Goal: Task Accomplishment & Management: Manage account settings

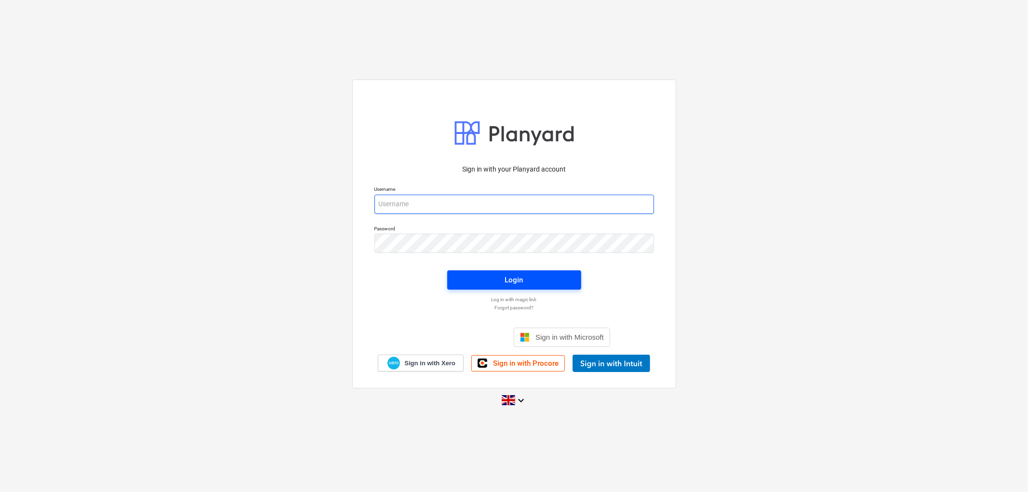
type input "[PERSON_NAME][EMAIL_ADDRESS][DOMAIN_NAME]"
click at [526, 286] on span "Login" at bounding box center [514, 280] width 111 height 13
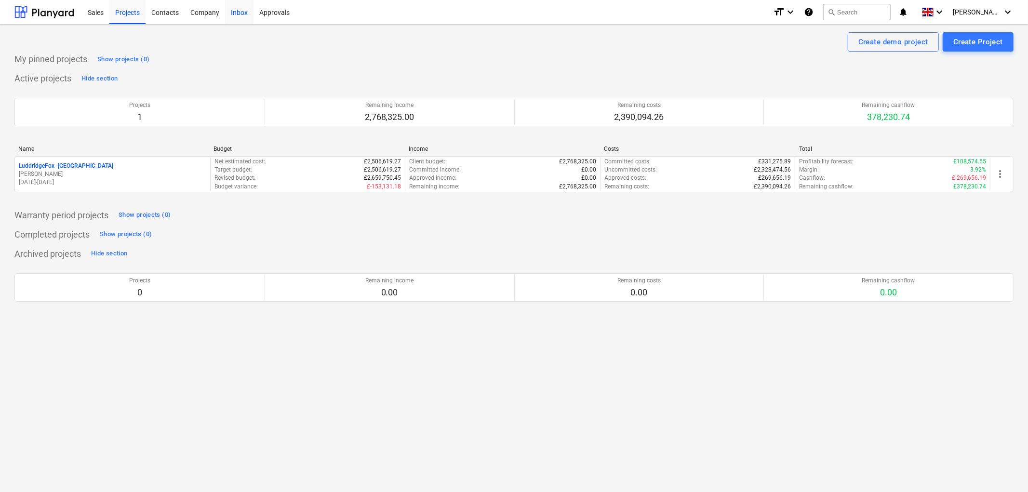
click at [229, 9] on div "Inbox" at bounding box center [239, 12] width 28 height 25
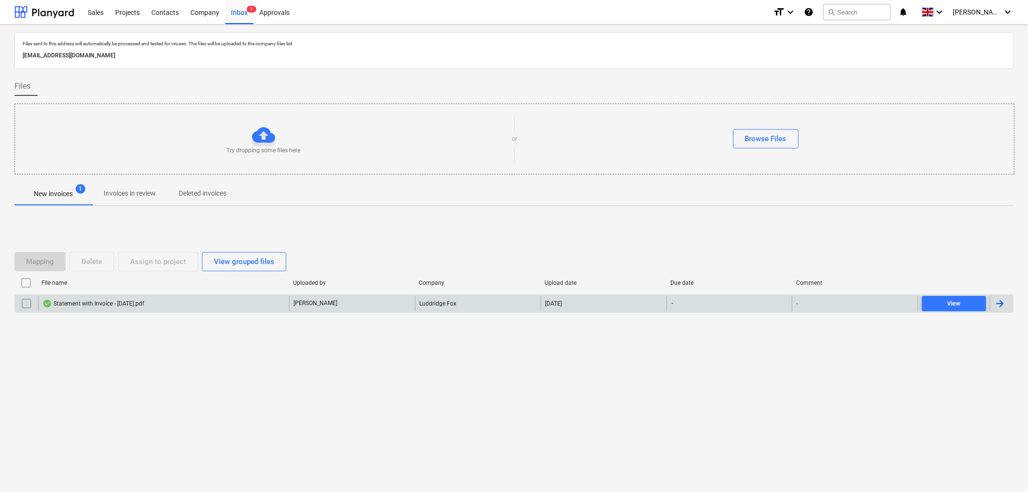
click at [158, 296] on div "Statement with Invoice - [DATE].pdf" at bounding box center [163, 303] width 251 height 15
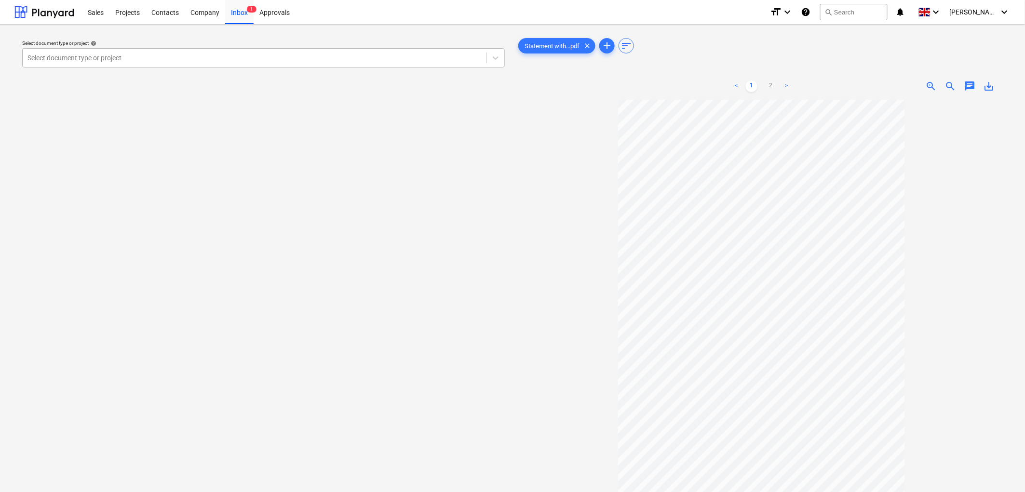
drag, startPoint x: 273, startPoint y: 65, endPoint x: 253, endPoint y: 66, distance: 20.3
click at [273, 65] on div "Select document type or project" at bounding box center [255, 57] width 464 height 13
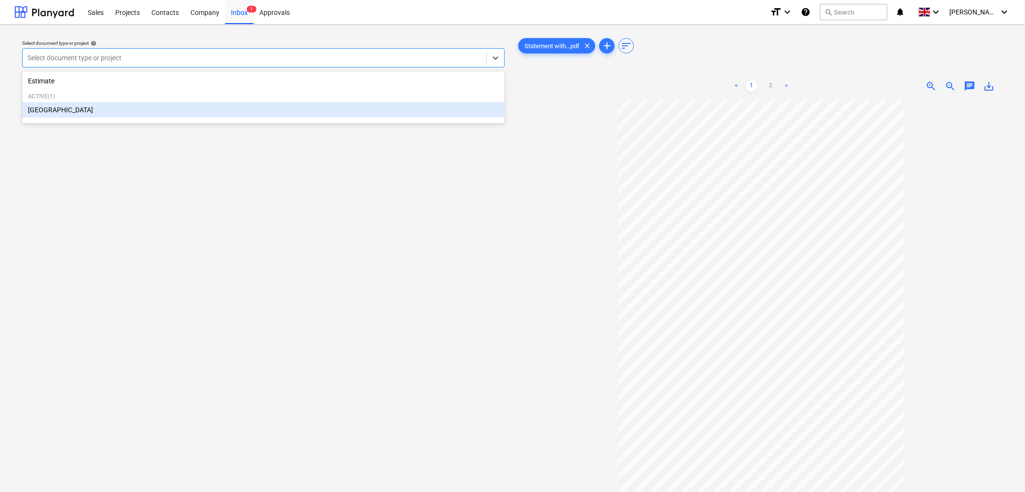
click at [98, 108] on div "[GEOGRAPHIC_DATA]" at bounding box center [263, 109] width 482 height 15
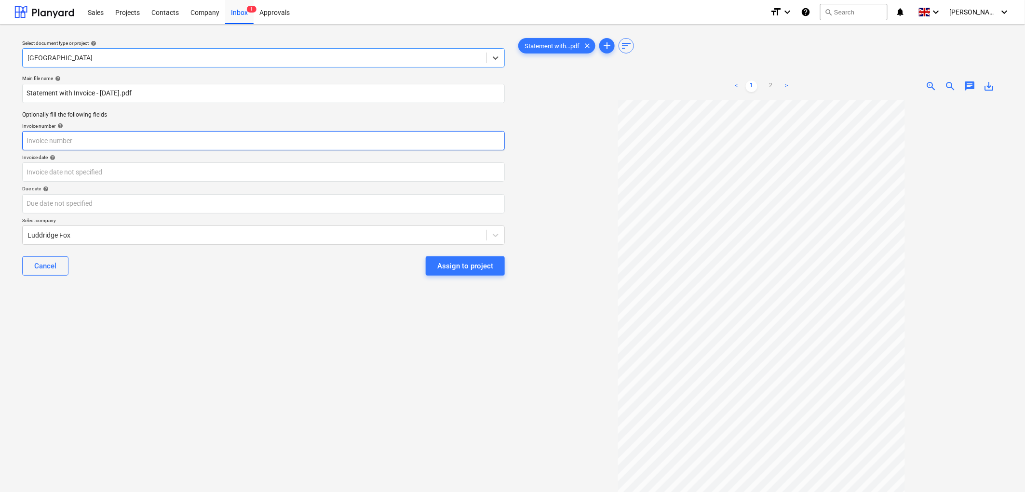
click at [127, 135] on input "text" at bounding box center [263, 140] width 482 height 19
click at [155, 91] on input "Statement with Invoice - [DATE].pdf" at bounding box center [263, 93] width 482 height 19
click at [111, 135] on input "text" at bounding box center [263, 140] width 482 height 19
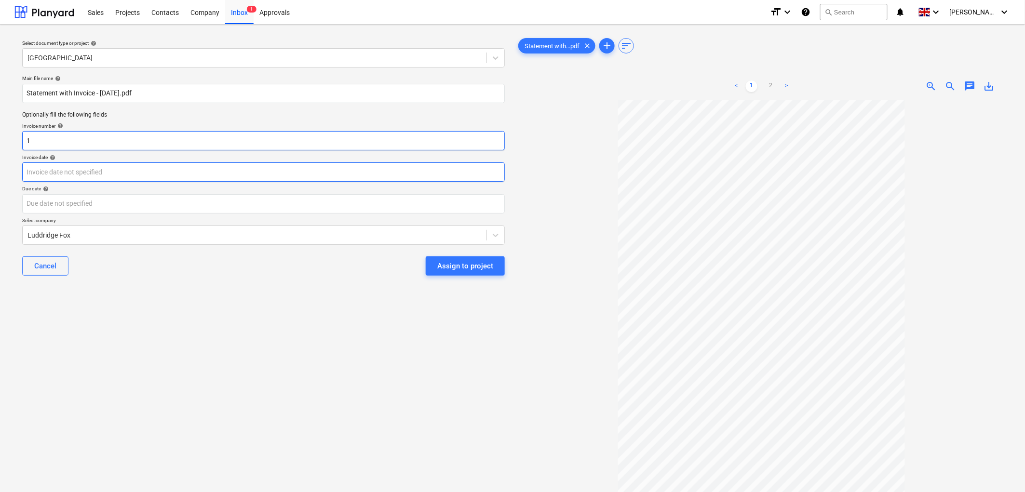
type input "1"
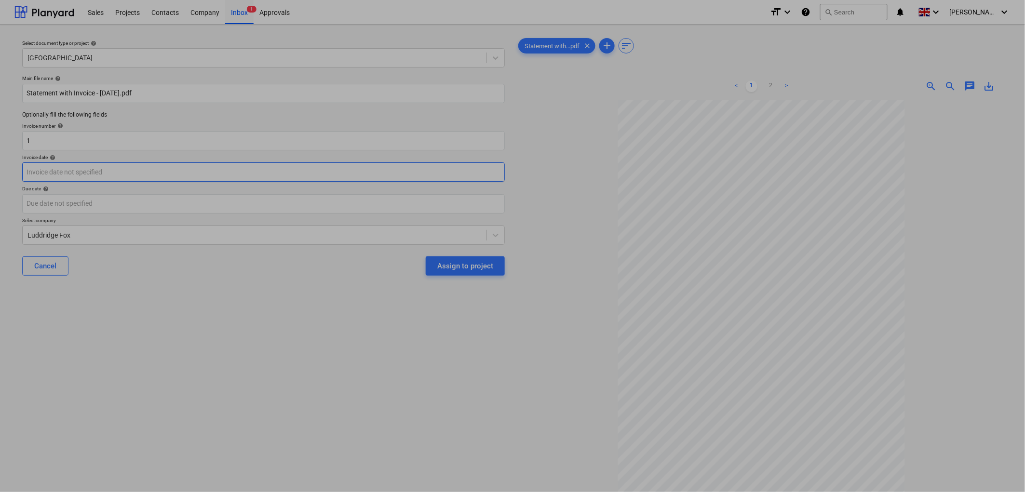
click at [113, 165] on body "Sales Projects Contacts Company Inbox 1 Approvals format_size keyboard_arrow_do…" at bounding box center [512, 246] width 1025 height 492
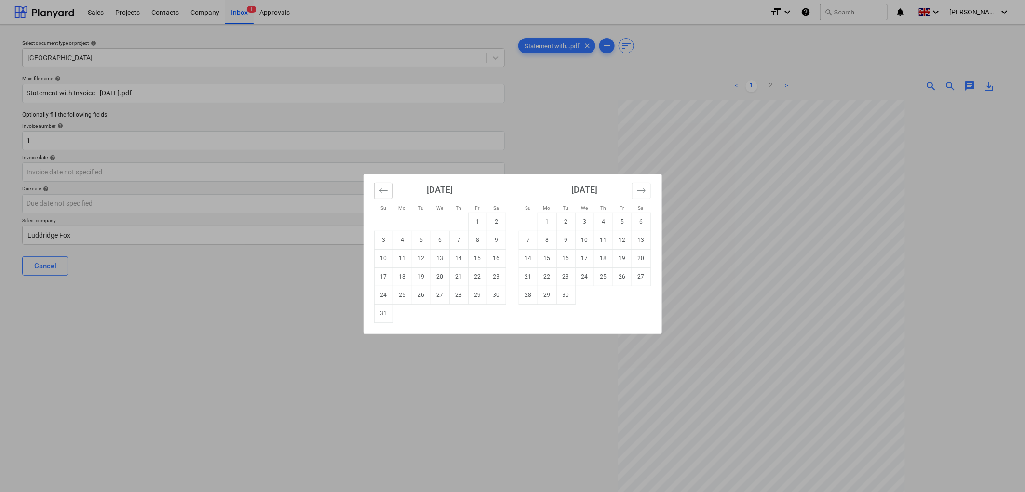
click at [379, 186] on icon "Move backward to switch to the previous month." at bounding box center [383, 190] width 9 height 9
click at [425, 274] on td "22" at bounding box center [421, 276] width 19 height 18
type input "[DATE]"
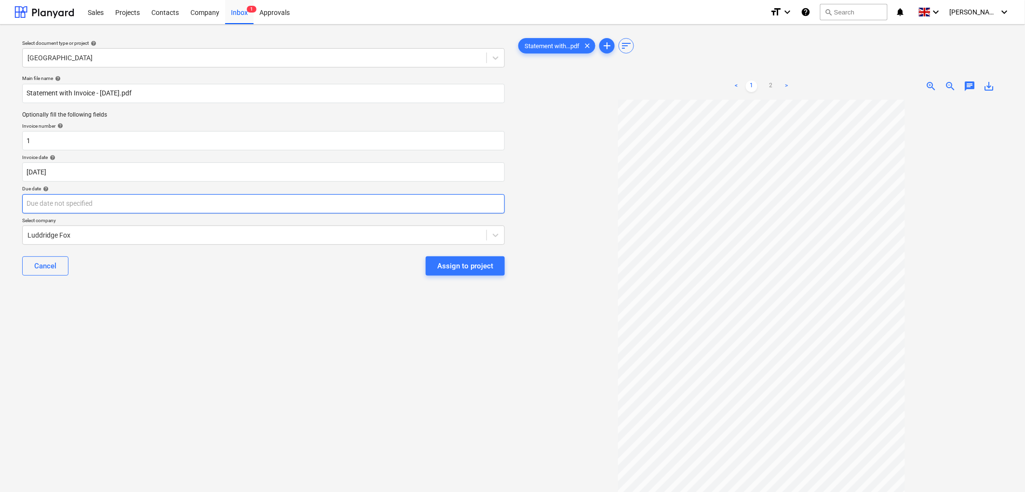
click at [90, 196] on body "Sales Projects Contacts Company Inbox 1 Approvals format_size keyboard_arrow_do…" at bounding box center [512, 246] width 1025 height 492
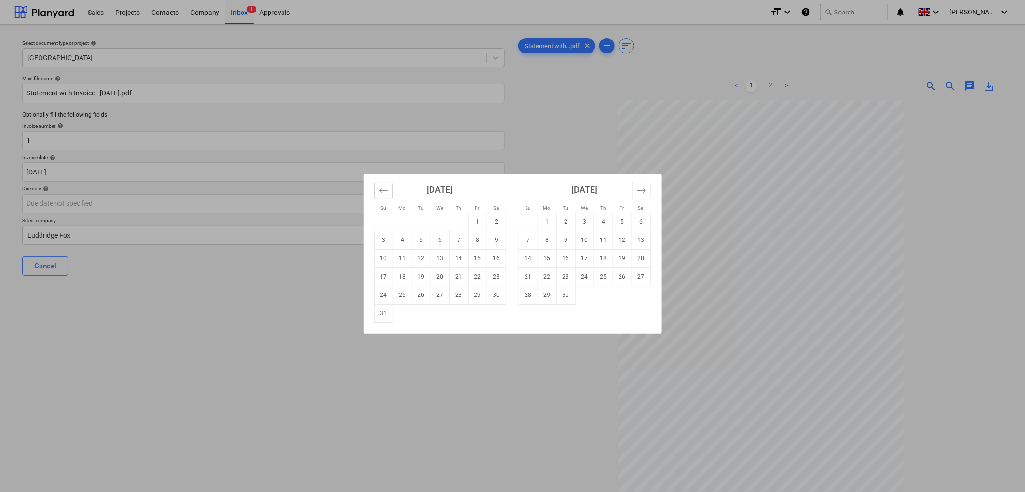
click at [385, 196] on button "Move backward to switch to the previous month." at bounding box center [383, 191] width 19 height 16
click at [443, 280] on td "23" at bounding box center [439, 276] width 19 height 18
type input "[DATE]"
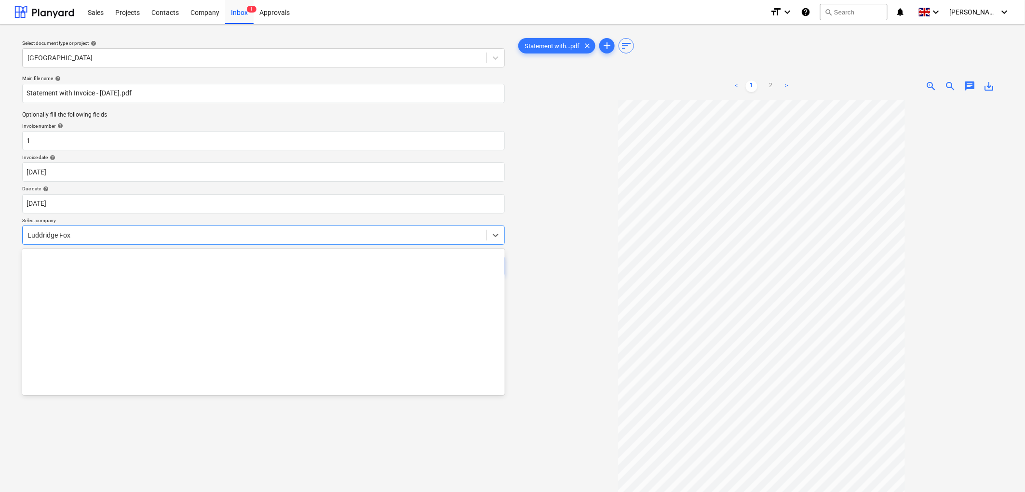
click at [185, 239] on div at bounding box center [254, 235] width 454 height 10
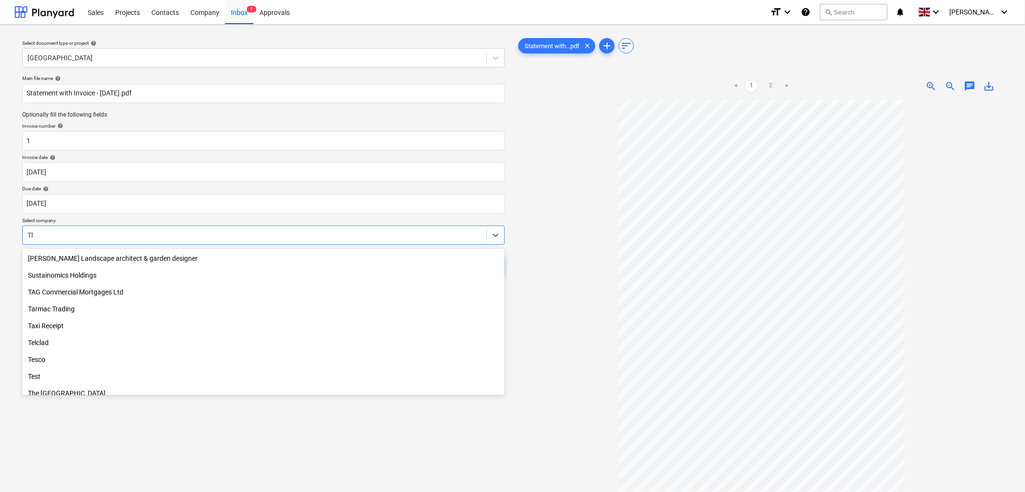
scroll to position [749, 0]
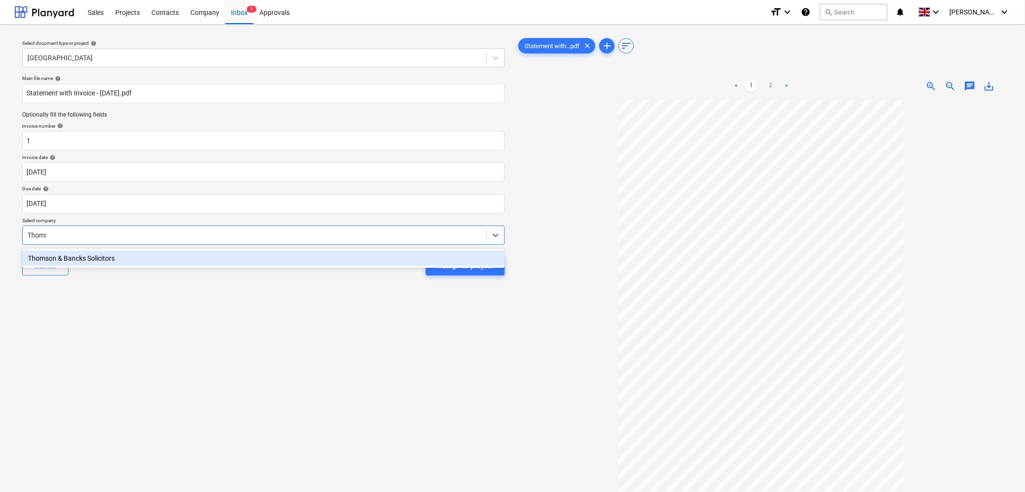
type input "Thomson"
drag, startPoint x: 200, startPoint y: 258, endPoint x: 209, endPoint y: 258, distance: 8.7
click at [200, 258] on div "Thomson & Bancks Solicitors" at bounding box center [263, 258] width 482 height 15
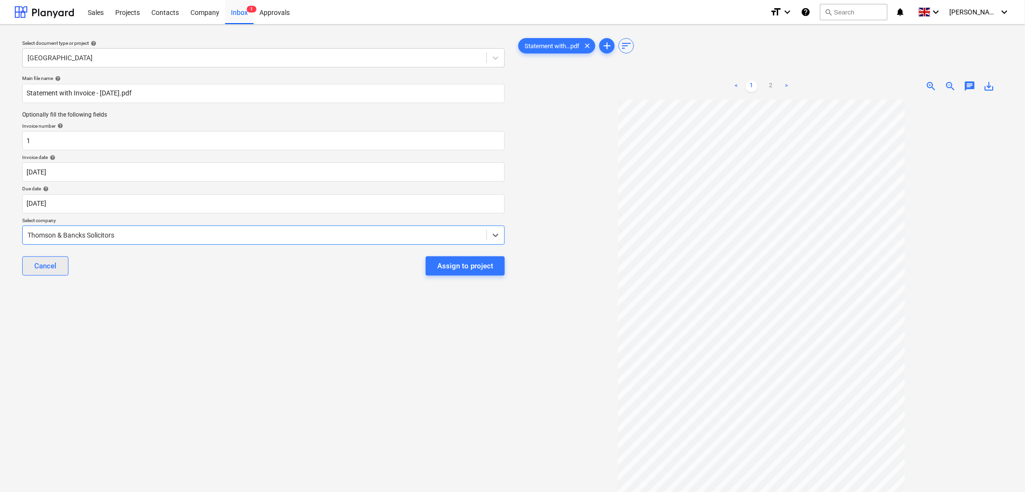
click at [42, 263] on div "Cancel" at bounding box center [45, 266] width 22 height 13
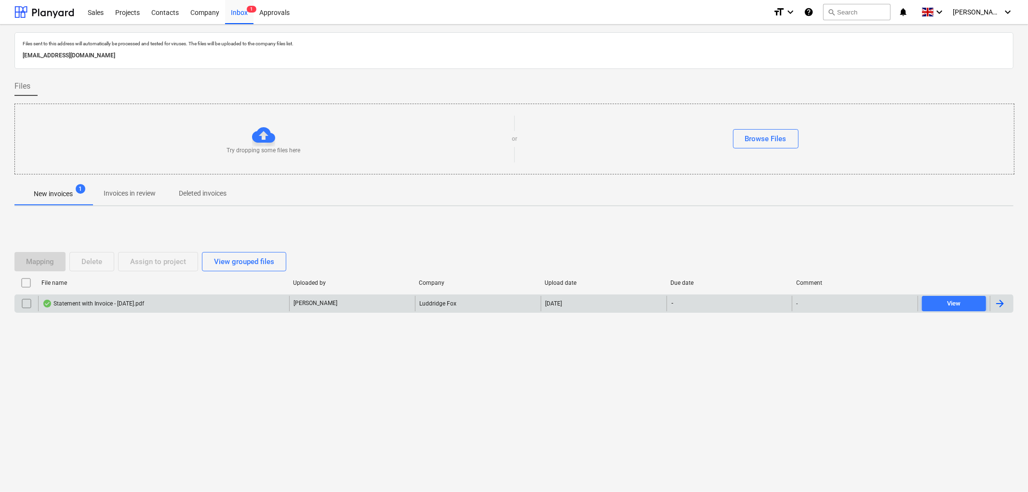
click at [22, 305] on input "checkbox" at bounding box center [26, 303] width 15 height 15
click at [94, 263] on div "Delete" at bounding box center [91, 261] width 21 height 13
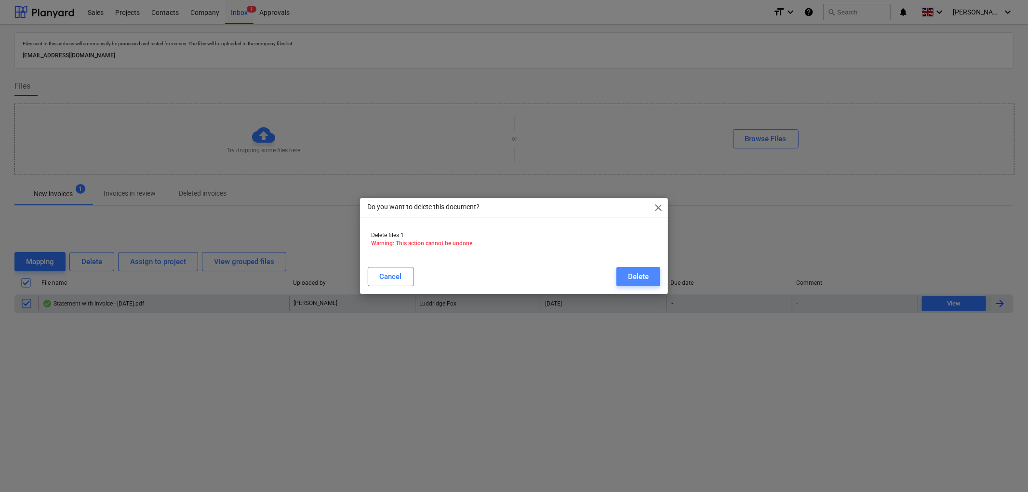
click at [641, 275] on div "Delete" at bounding box center [638, 276] width 21 height 13
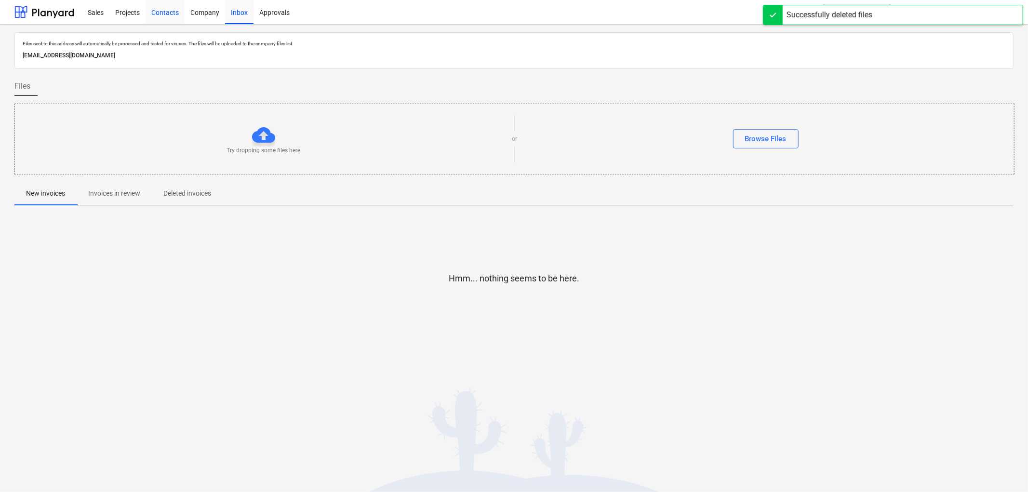
drag, startPoint x: 166, startPoint y: 5, endPoint x: 170, endPoint y: 15, distance: 11.5
click at [166, 4] on div "Contacts" at bounding box center [165, 12] width 39 height 25
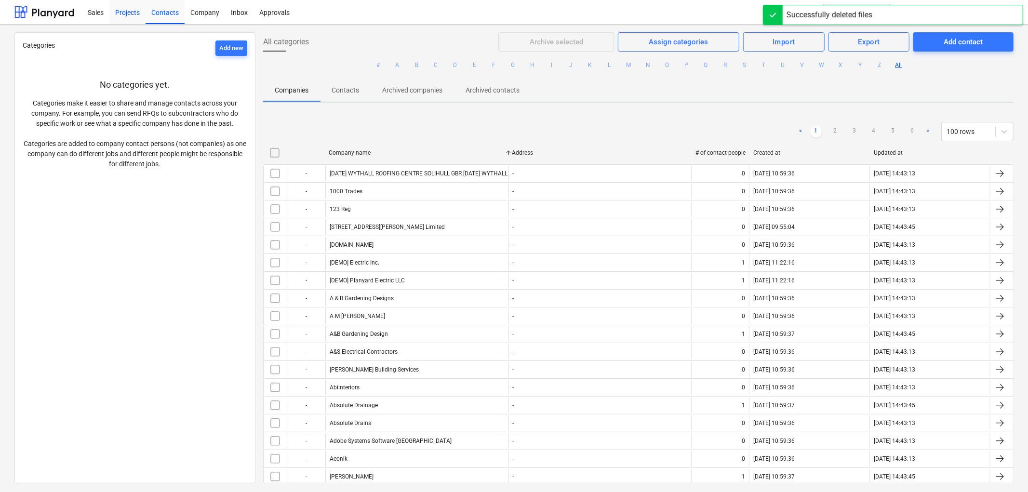
click at [111, 14] on div "Projects" at bounding box center [127, 12] width 36 height 25
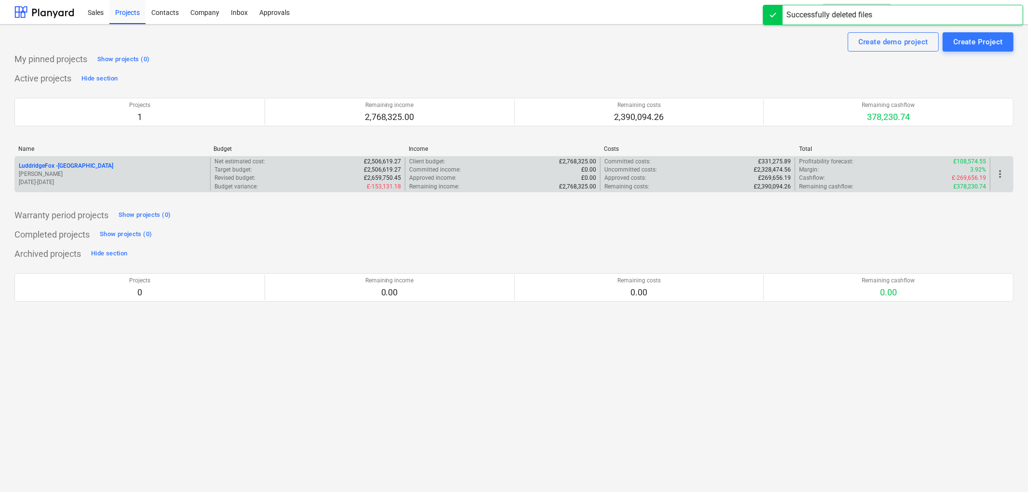
click at [94, 172] on p "[PERSON_NAME]" at bounding box center [112, 174] width 187 height 8
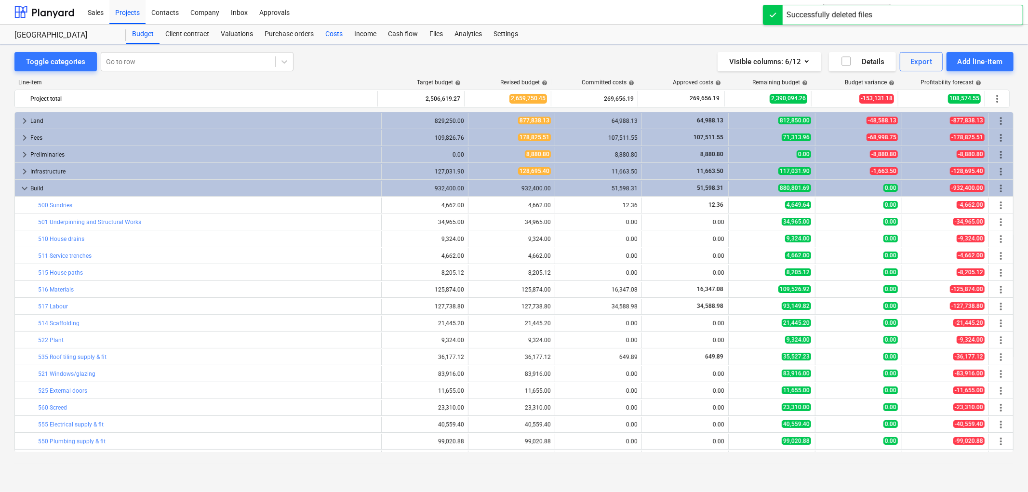
click at [331, 38] on div "Costs" at bounding box center [334, 34] width 29 height 19
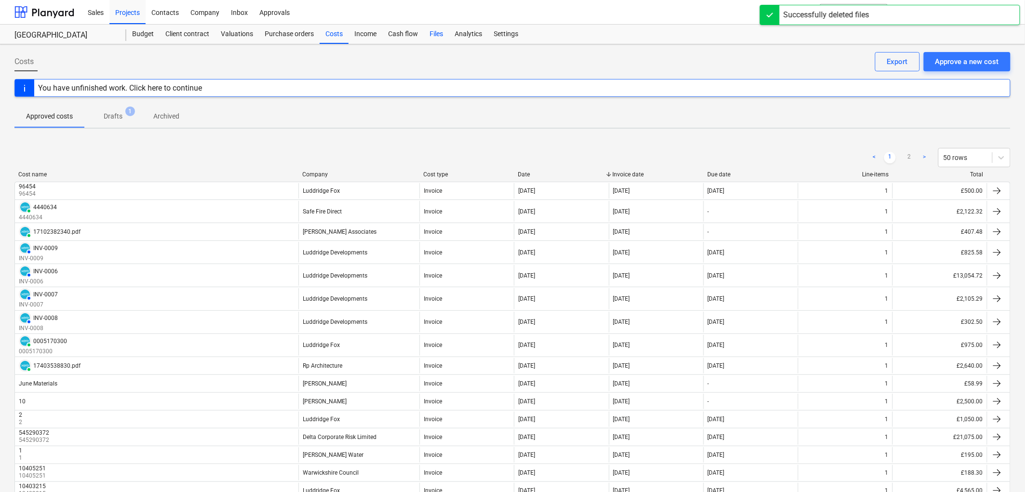
click at [431, 36] on div "Files" at bounding box center [436, 34] width 25 height 19
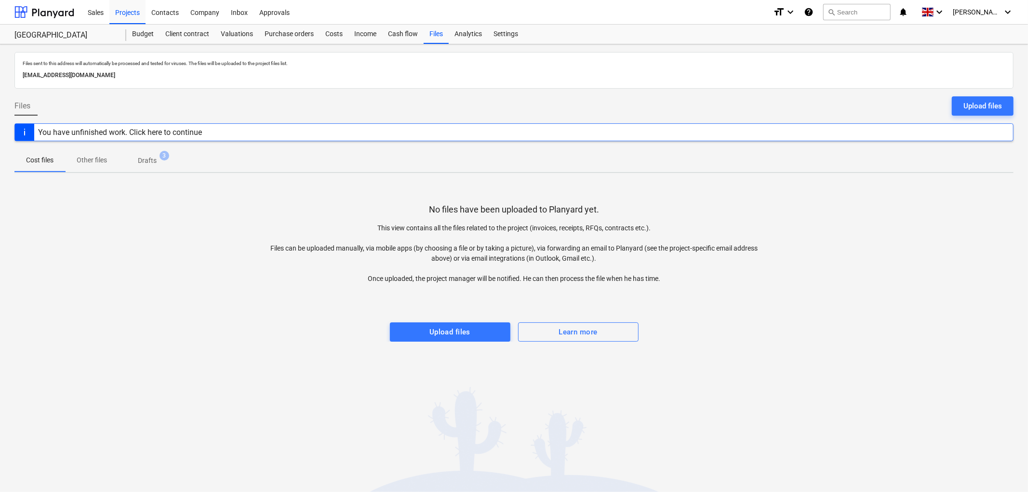
click at [146, 151] on button "Drafts 3" at bounding box center [147, 160] width 57 height 23
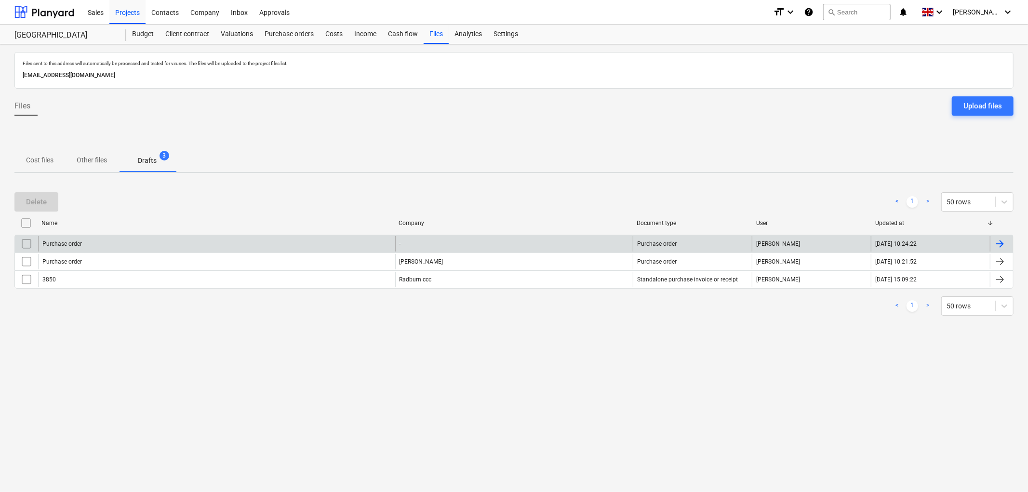
click at [99, 244] on div "Purchase order" at bounding box center [216, 243] width 357 height 15
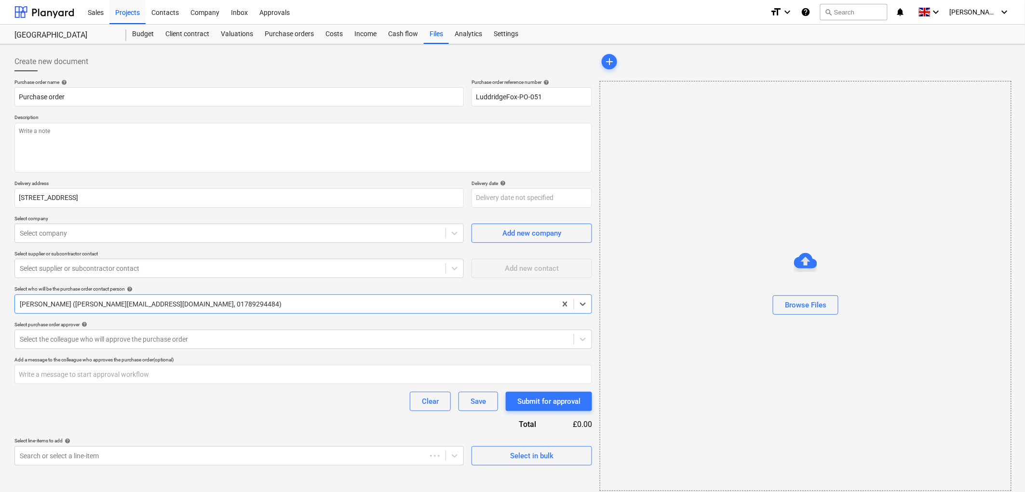
type textarea "x"
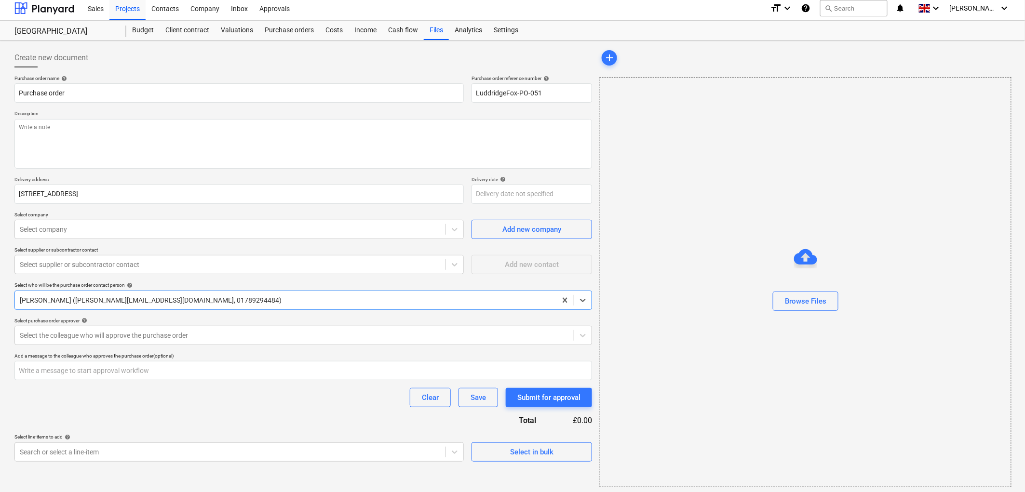
scroll to position [7, 0]
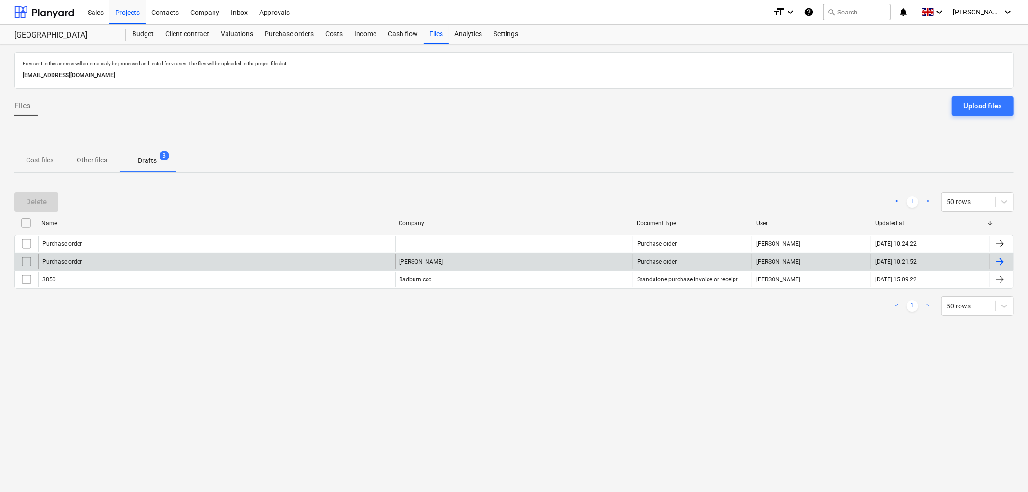
click at [26, 261] on input "checkbox" at bounding box center [26, 261] width 15 height 15
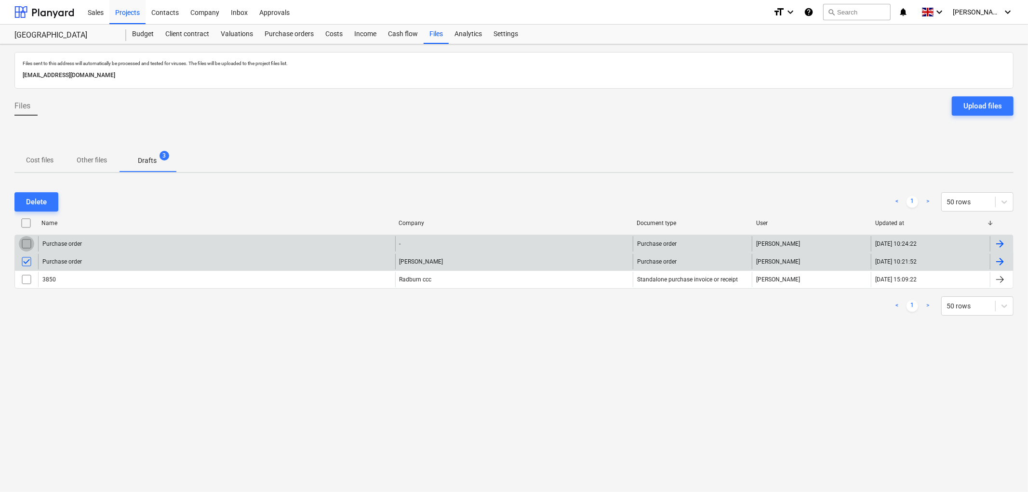
click at [26, 245] on input "checkbox" at bounding box center [26, 243] width 15 height 15
click at [51, 204] on button "Delete" at bounding box center [36, 201] width 44 height 19
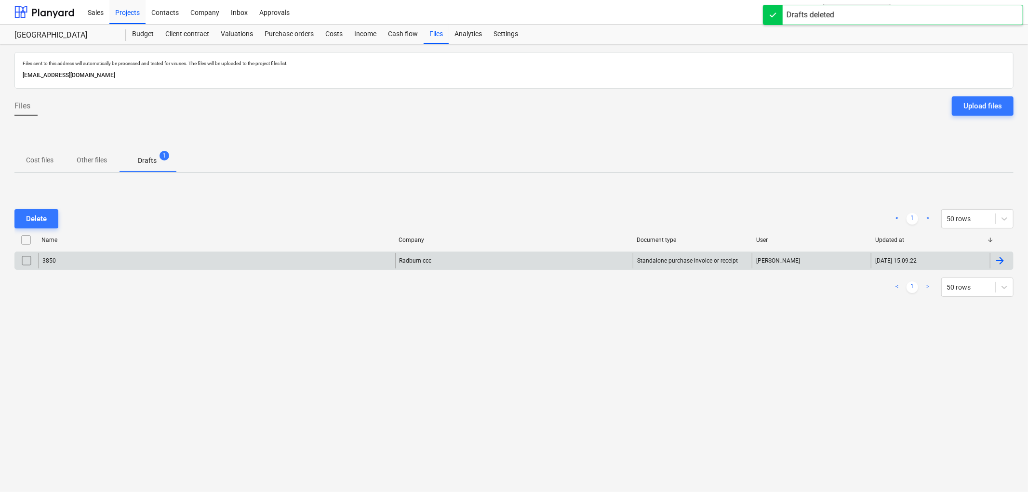
click at [396, 264] on div "Radburn ccc" at bounding box center [514, 260] width 238 height 15
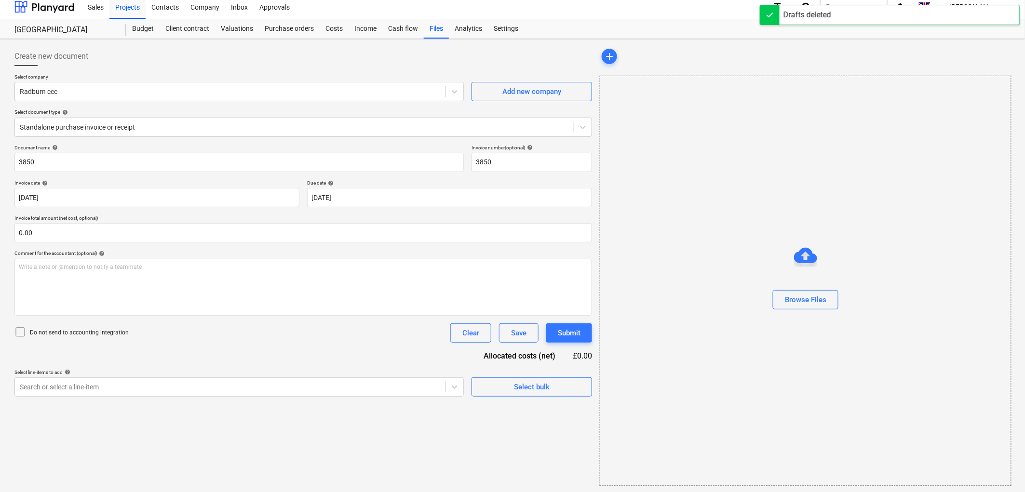
scroll to position [7, 0]
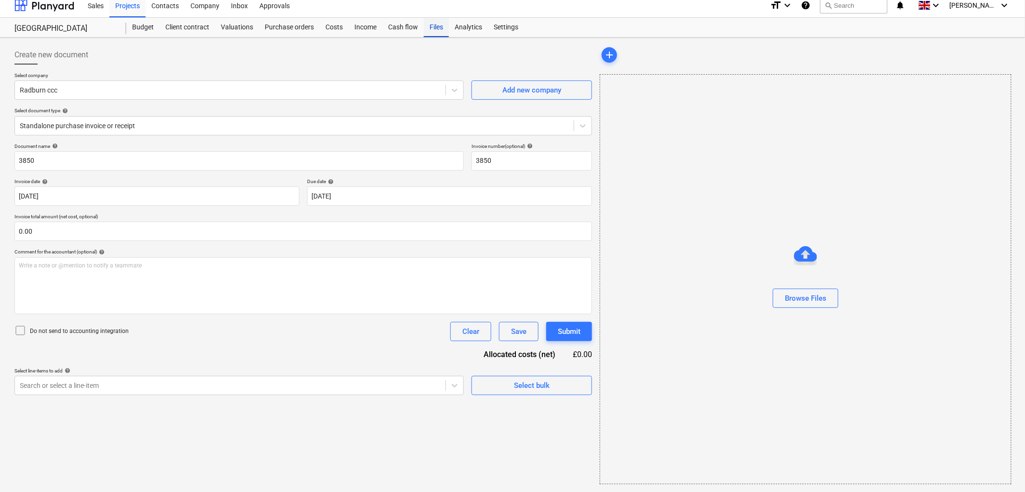
click at [431, 27] on div "Files" at bounding box center [436, 27] width 25 height 19
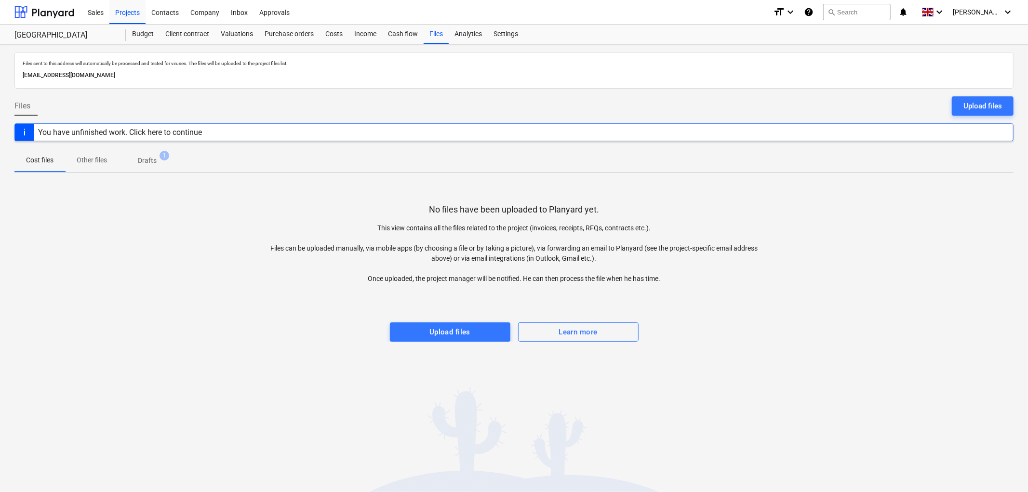
click at [155, 157] on p "Drafts" at bounding box center [147, 161] width 19 height 10
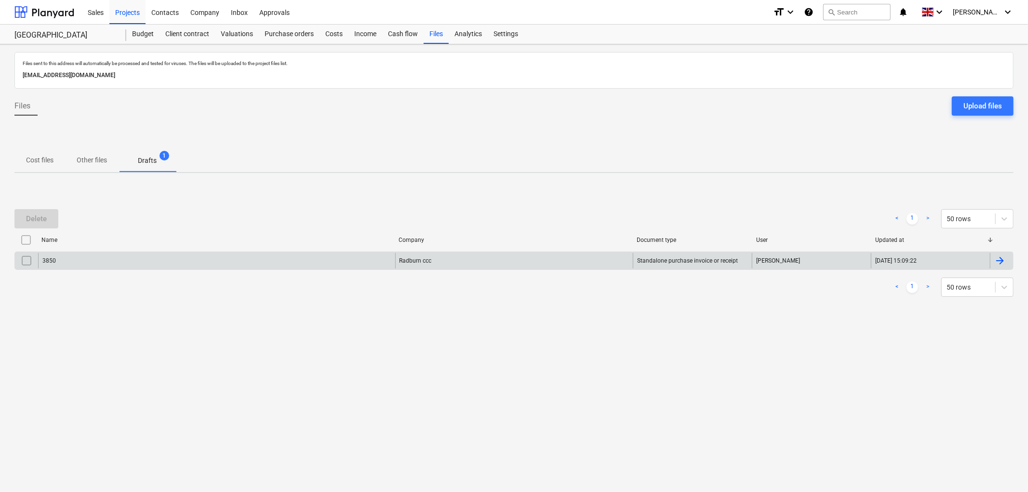
click at [557, 257] on div "Radburn ccc" at bounding box center [514, 260] width 238 height 15
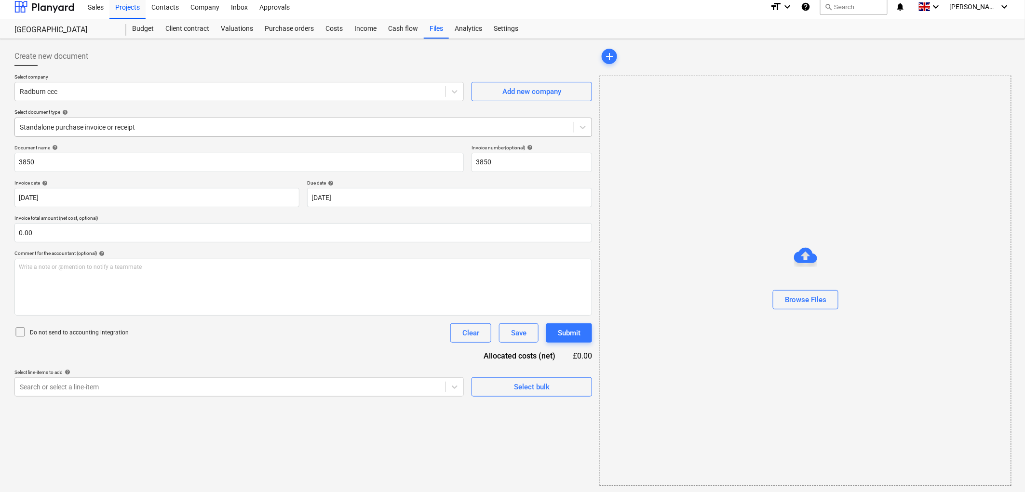
scroll to position [7, 0]
click at [424, 31] on div "Files" at bounding box center [436, 27] width 25 height 19
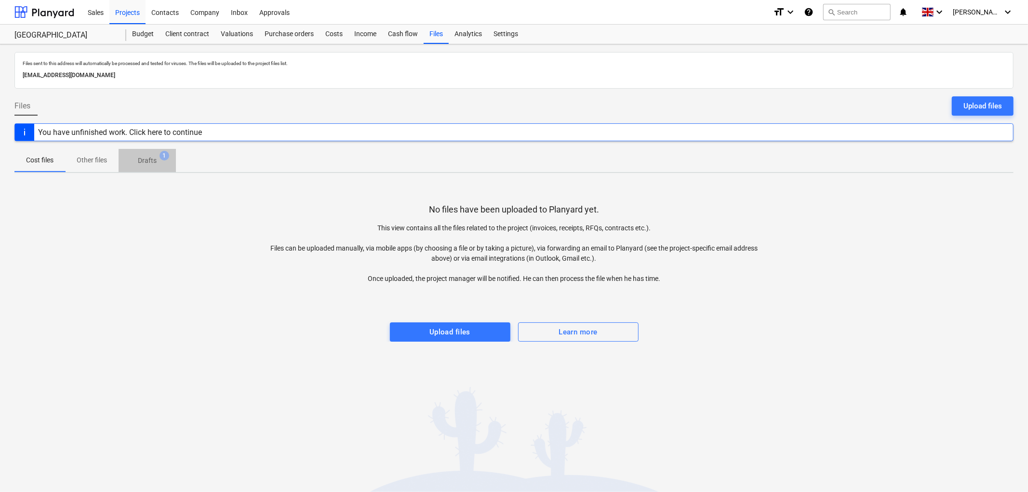
click at [156, 161] on p "Drafts" at bounding box center [147, 161] width 19 height 10
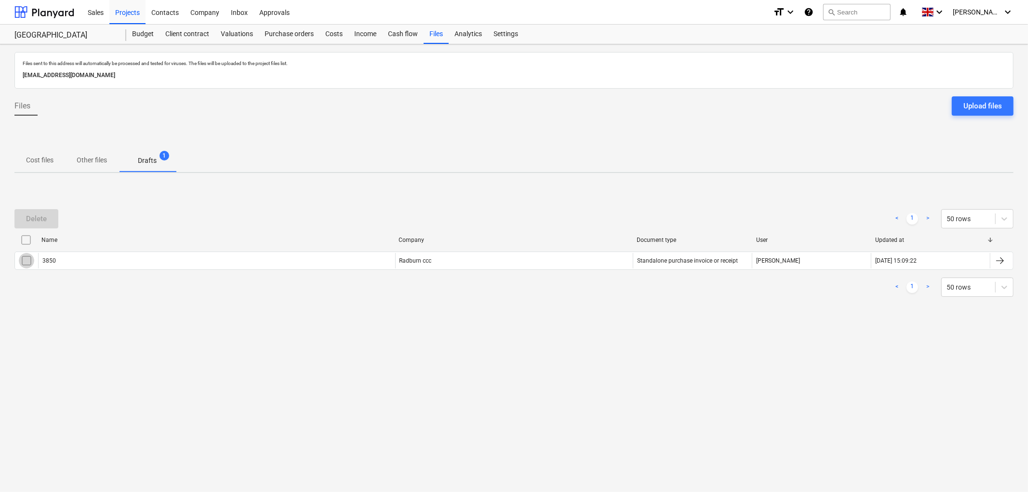
drag, startPoint x: 27, startPoint y: 257, endPoint x: 37, endPoint y: 233, distance: 25.8
click at [29, 256] on input "checkbox" at bounding box center [26, 260] width 15 height 15
click at [37, 227] on button "Delete" at bounding box center [36, 218] width 44 height 19
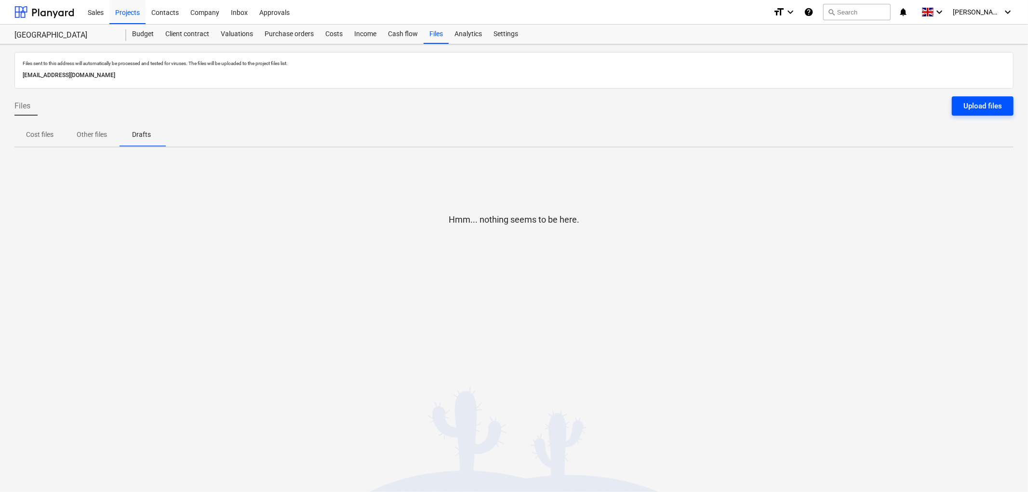
click at [975, 113] on button "Upload files" at bounding box center [983, 105] width 62 height 19
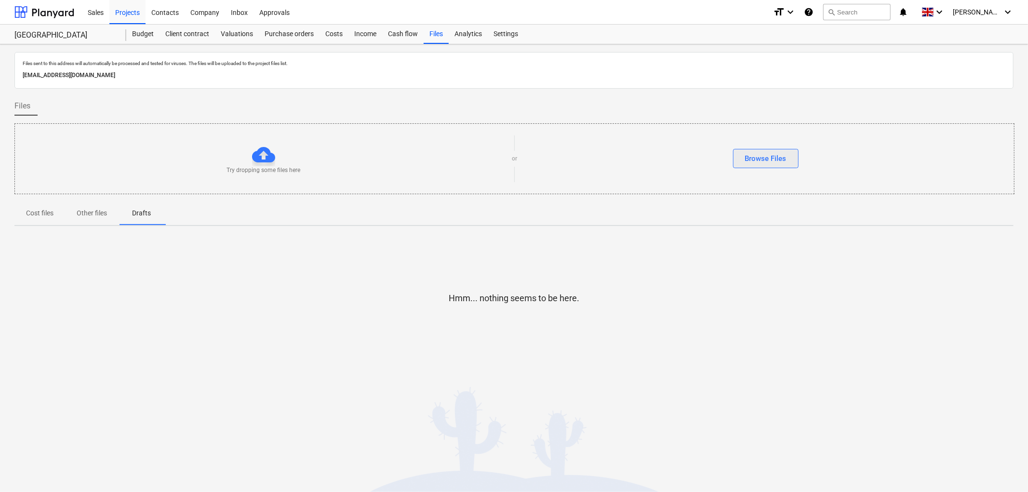
click at [746, 156] on div "Browse Files" at bounding box center [765, 158] width 41 height 13
click at [81, 214] on p "Other files" at bounding box center [92, 213] width 30 height 10
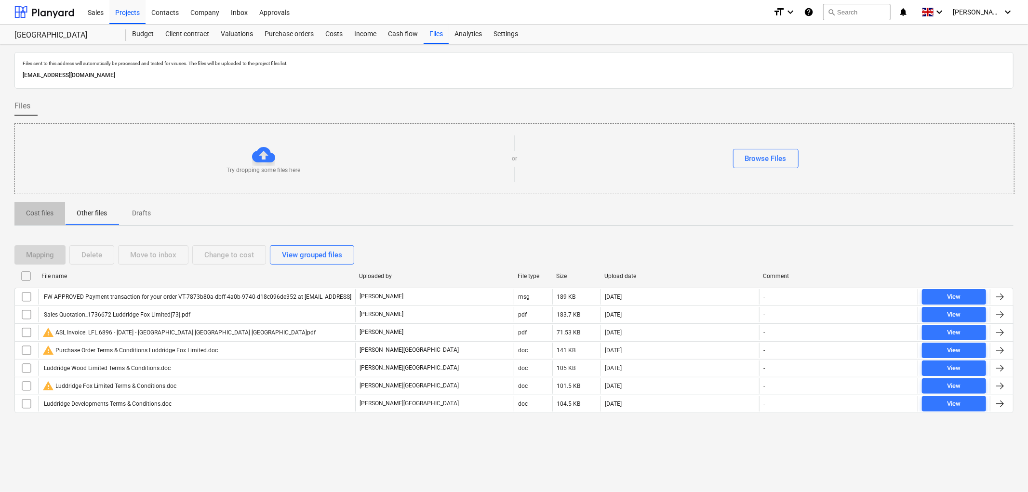
click at [46, 214] on p "Cost files" at bounding box center [39, 213] width 27 height 10
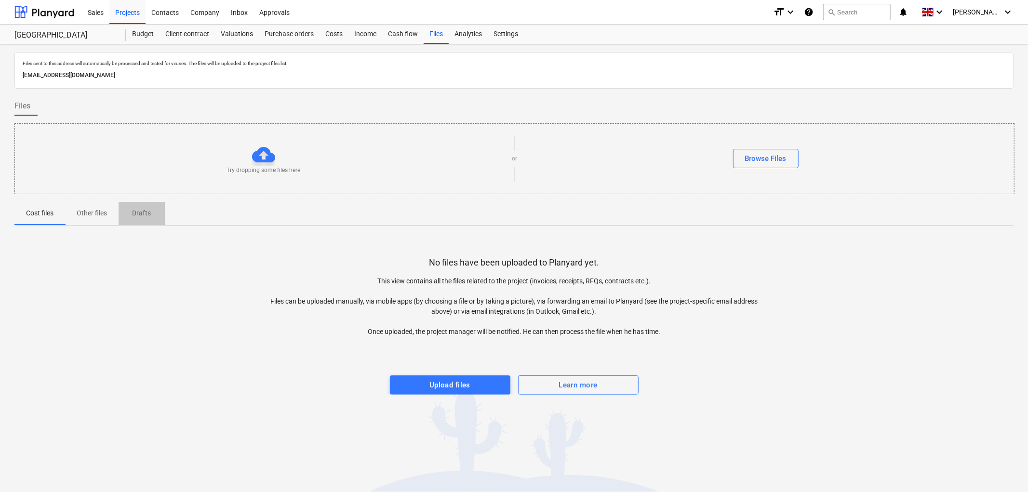
click at [122, 214] on span "Drafts" at bounding box center [142, 213] width 46 height 16
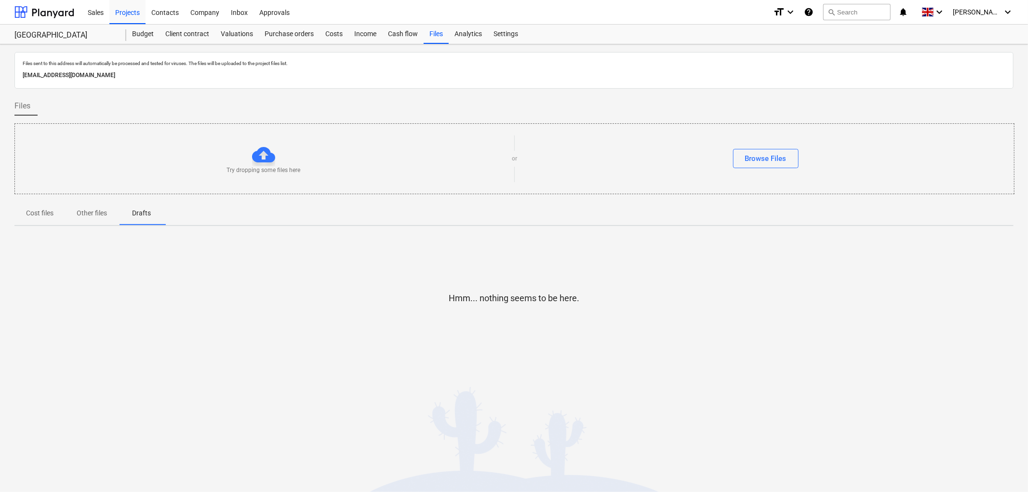
click at [50, 212] on p "Cost files" at bounding box center [39, 213] width 27 height 10
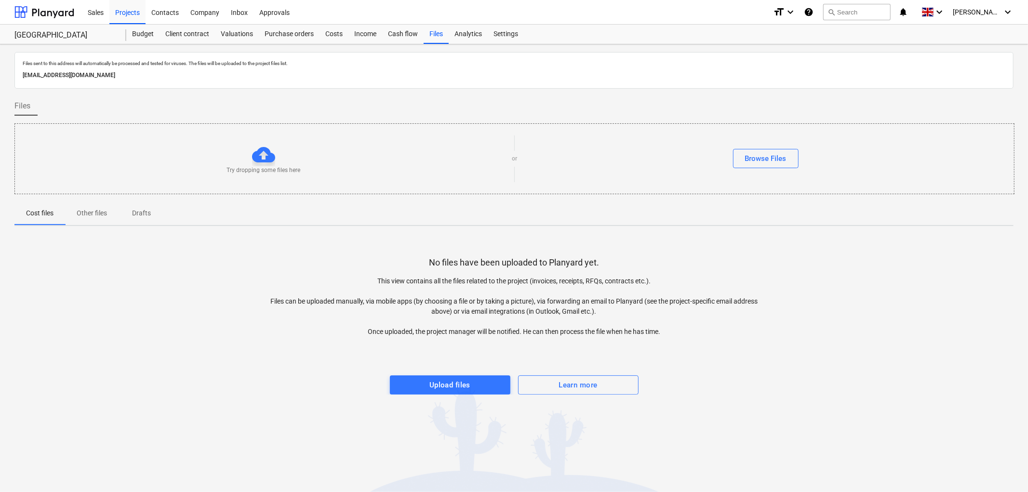
click at [84, 214] on p "Other files" at bounding box center [92, 213] width 30 height 10
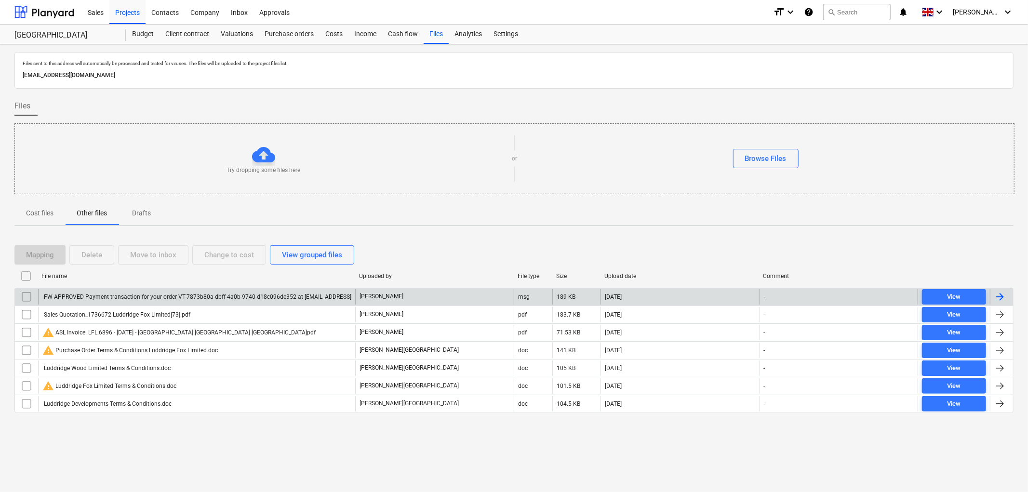
click at [180, 299] on div "FW APPROVED Payment transaction for your order VT-7873b80a-dbff-4a0b-9740-d18c0…" at bounding box center [196, 297] width 309 height 7
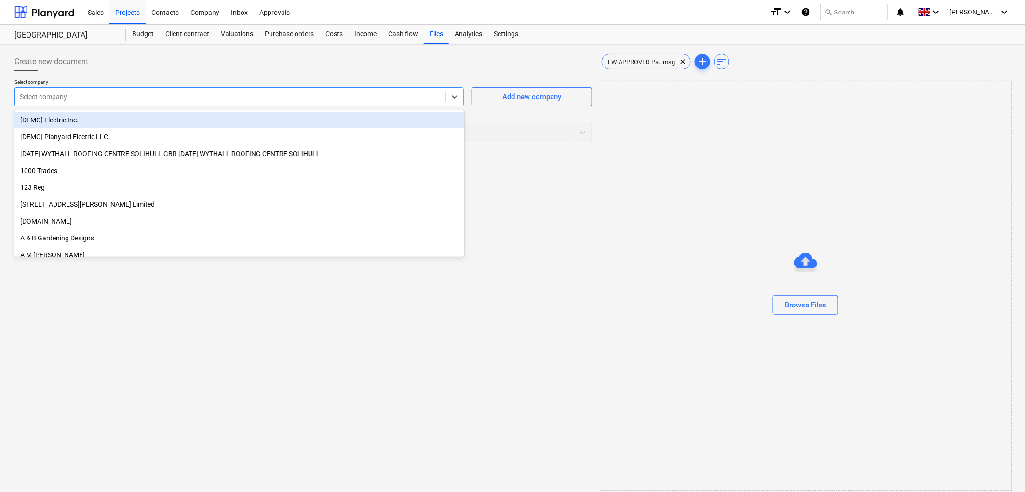
click at [92, 94] on div at bounding box center [230, 97] width 421 height 10
click at [430, 36] on div "Files" at bounding box center [436, 34] width 25 height 19
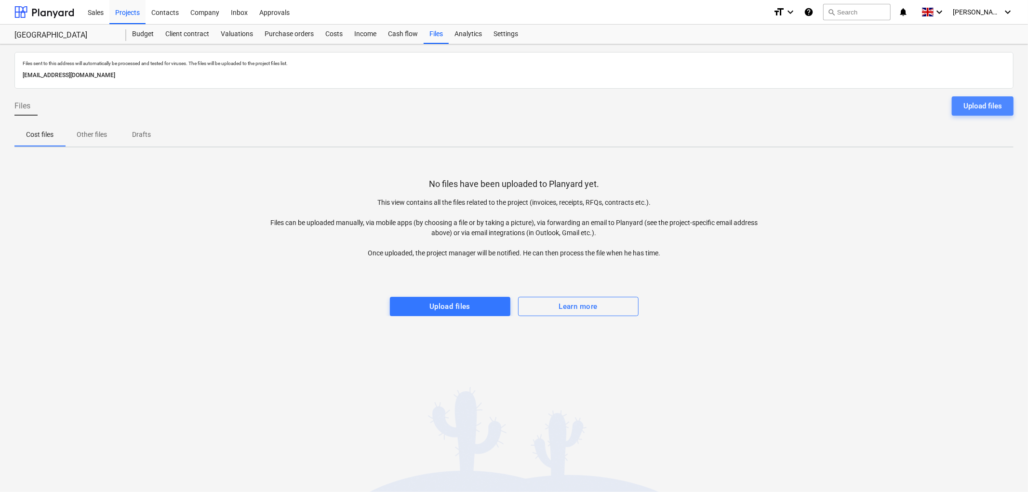
click at [954, 100] on button "Upload files" at bounding box center [983, 105] width 62 height 19
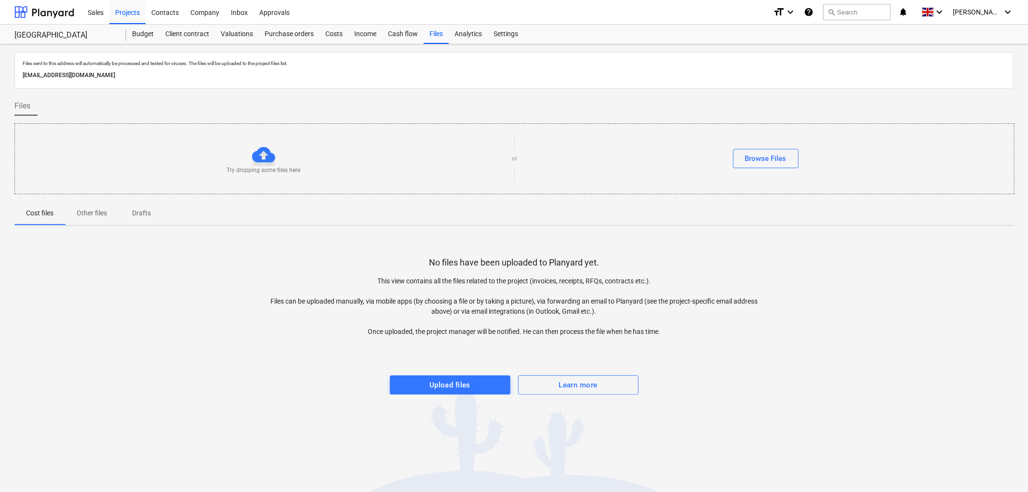
click at [266, 158] on div at bounding box center [263, 154] width 23 height 23
click at [743, 159] on button "Browse Files" at bounding box center [766, 158] width 66 height 19
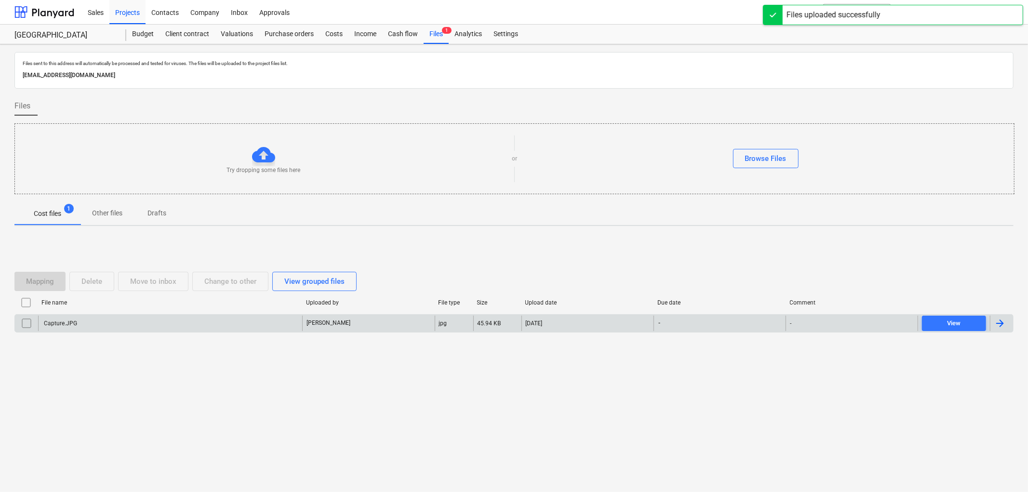
click at [196, 315] on div "Capture.JPG [PERSON_NAME] jpg 45.94 KB [DATE] - - View" at bounding box center [513, 323] width 999 height 18
click at [193, 321] on div "Capture.JPG" at bounding box center [170, 323] width 264 height 15
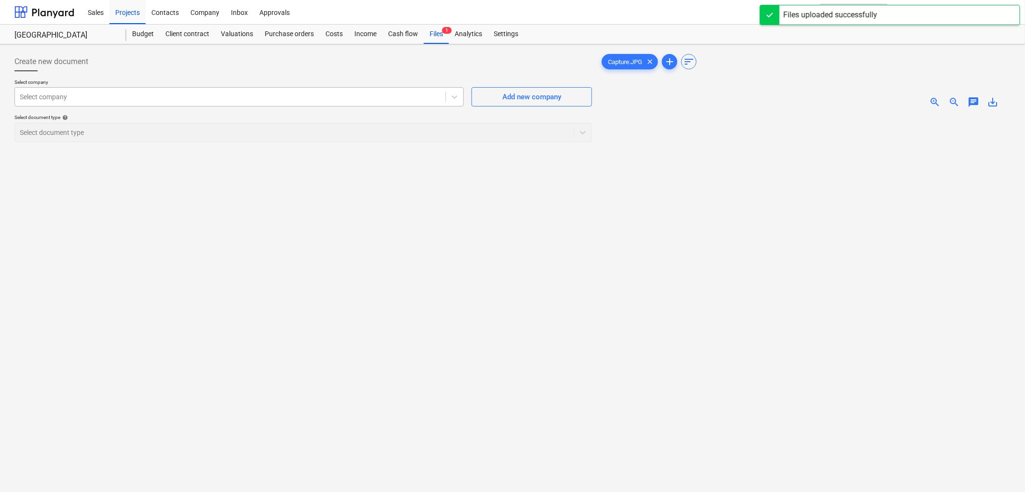
click at [193, 97] on div at bounding box center [230, 97] width 421 height 10
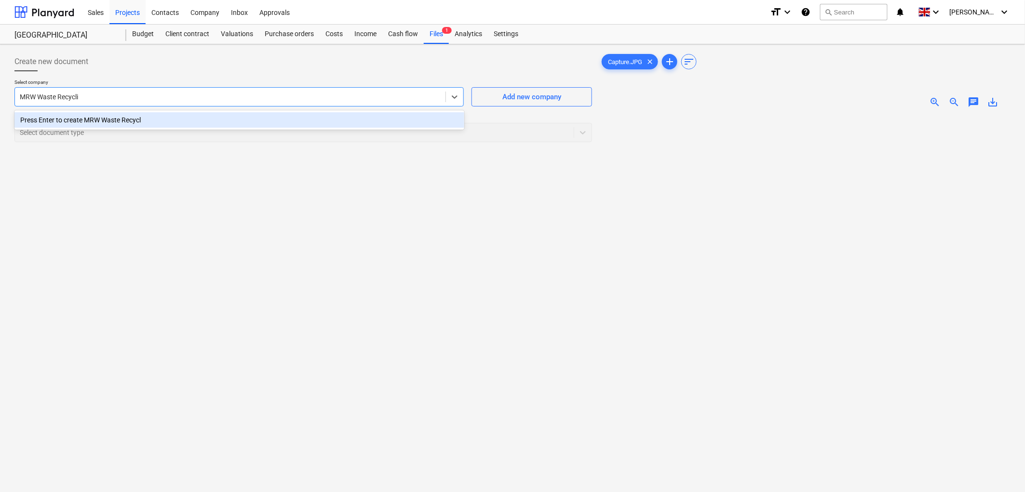
type input "MRW Waste Recycling"
click at [131, 120] on div "Press Enter to create MRW Waste Recycling" at bounding box center [239, 119] width 450 height 15
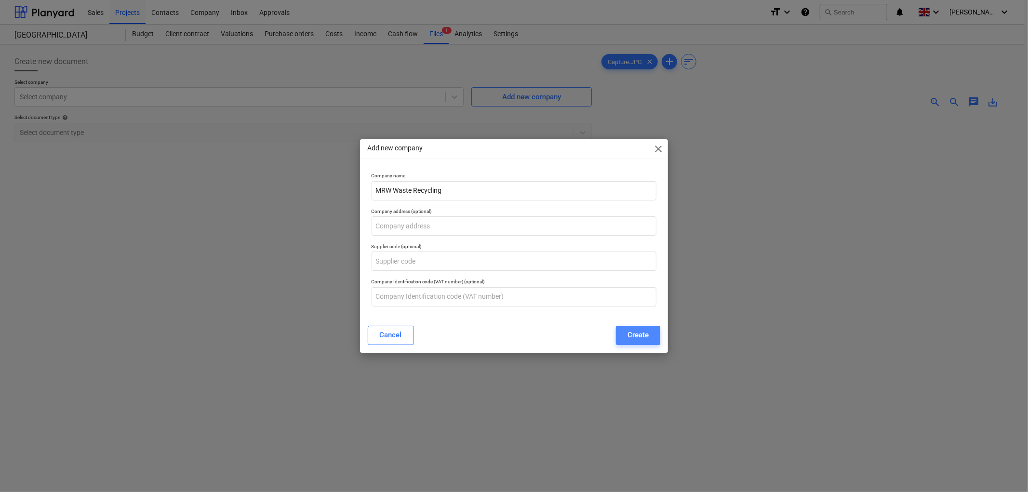
click at [644, 344] on button "Create" at bounding box center [638, 335] width 44 height 19
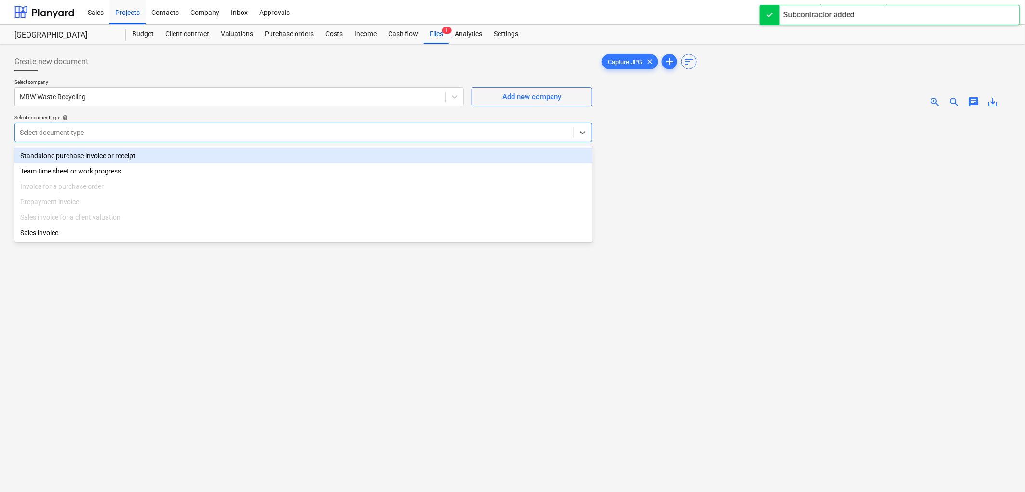
click at [118, 128] on div at bounding box center [294, 133] width 549 height 10
click at [85, 159] on div "Standalone purchase invoice or receipt" at bounding box center [303, 155] width 578 height 15
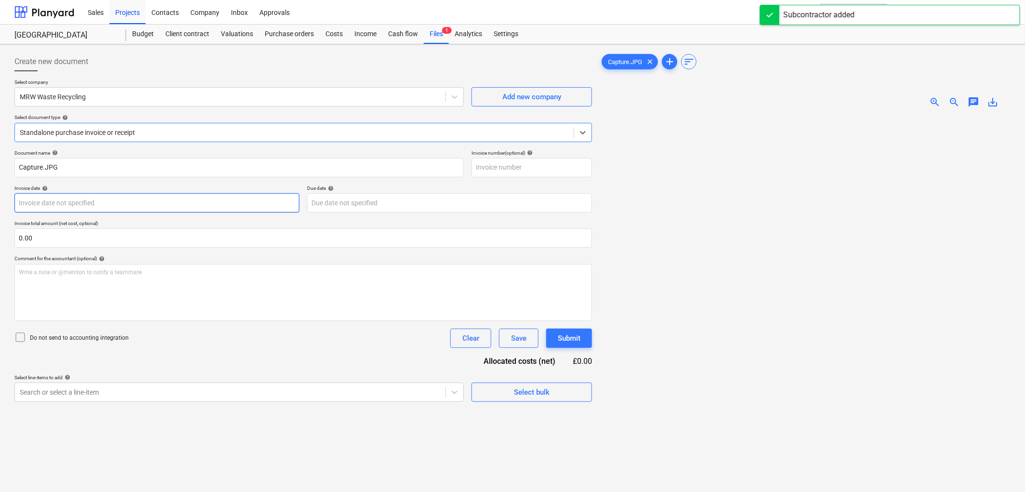
click at [66, 207] on body "Sales Projects Contacts Company Inbox Approvals format_size keyboard_arrow_down…" at bounding box center [512, 246] width 1025 height 492
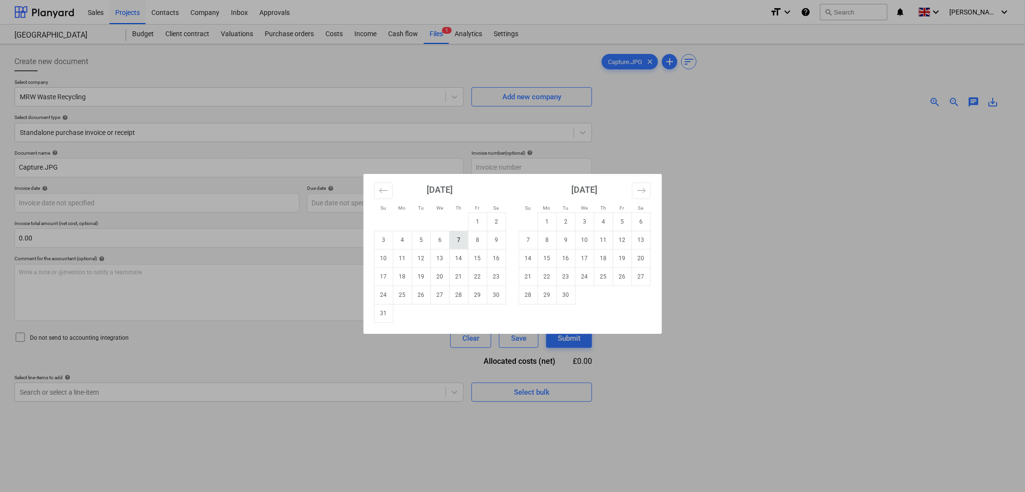
click at [458, 240] on td "7" at bounding box center [458, 240] width 19 height 18
type input "[DATE]"
click at [372, 203] on body "Sales Projects Contacts Company Inbox Approvals format_size keyboard_arrow_down…" at bounding box center [512, 246] width 1025 height 492
click at [461, 243] on td "7" at bounding box center [458, 240] width 19 height 18
type input "[DATE]"
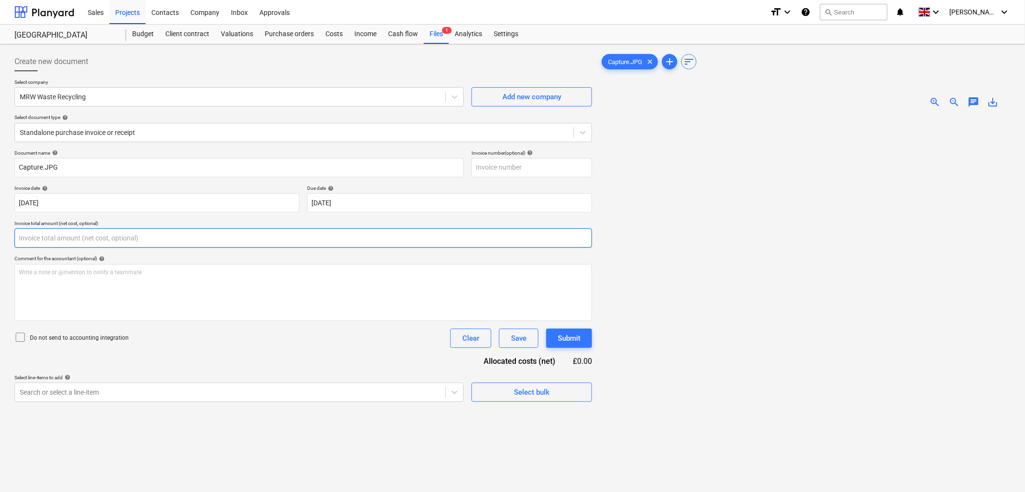
click at [148, 235] on input "text" at bounding box center [302, 237] width 577 height 19
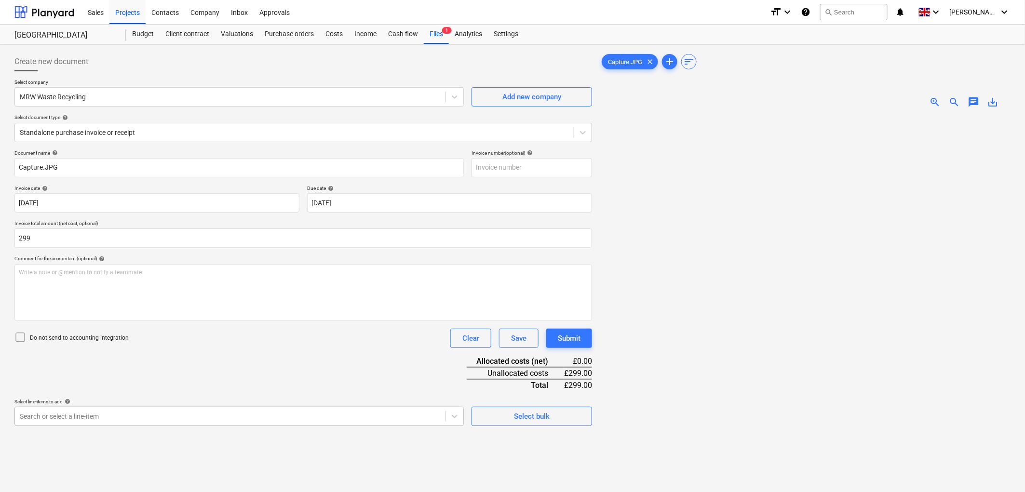
type input "299.00"
click at [98, 418] on body "Sales Projects Contacts Company Inbox Approvals format_size keyboard_arrow_down…" at bounding box center [512, 246] width 1025 height 492
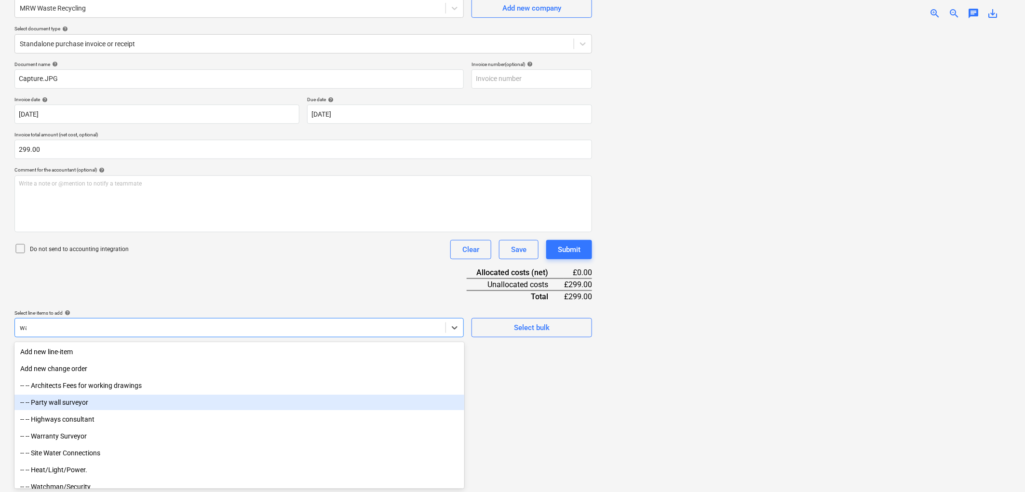
type input "w"
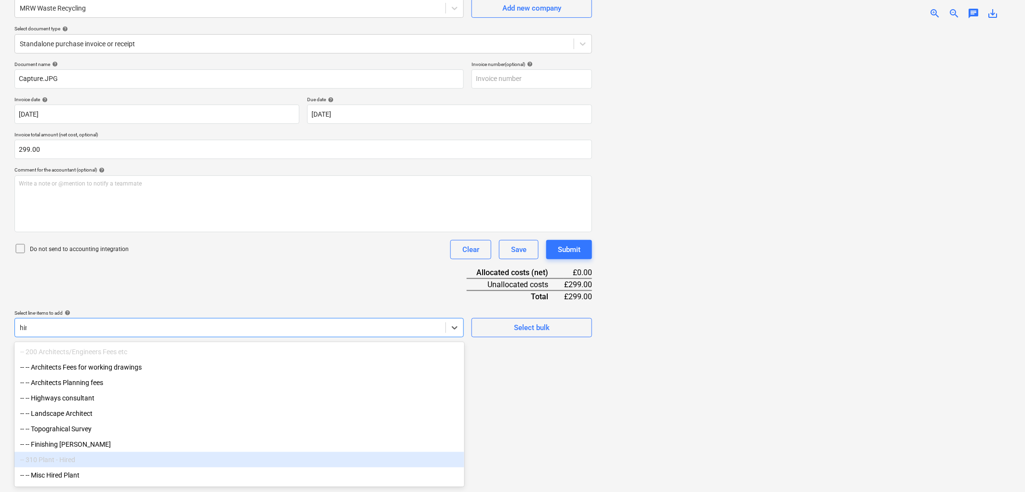
type input "hire"
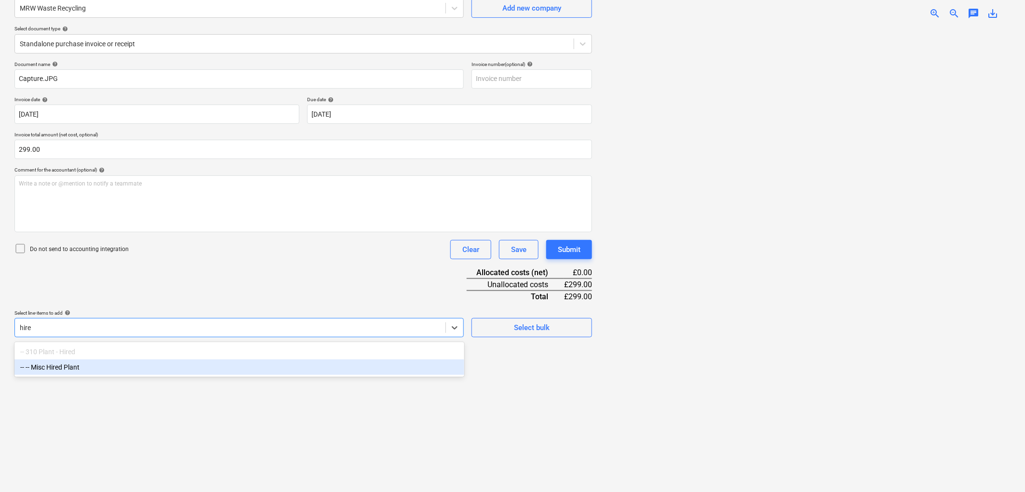
click at [91, 363] on div "-- -- Misc Hired Plant" at bounding box center [239, 367] width 450 height 15
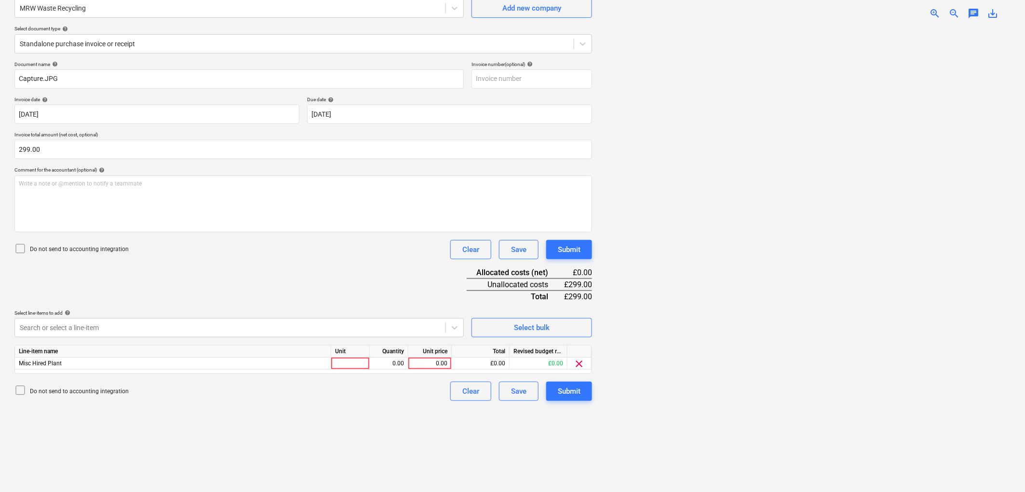
click at [219, 254] on div "Do not send to accounting integration Clear Save Submit" at bounding box center [302, 249] width 577 height 19
click at [355, 363] on div at bounding box center [350, 364] width 39 height 12
type input "1"
type input "299"
click at [565, 388] on div "Submit" at bounding box center [569, 391] width 23 height 13
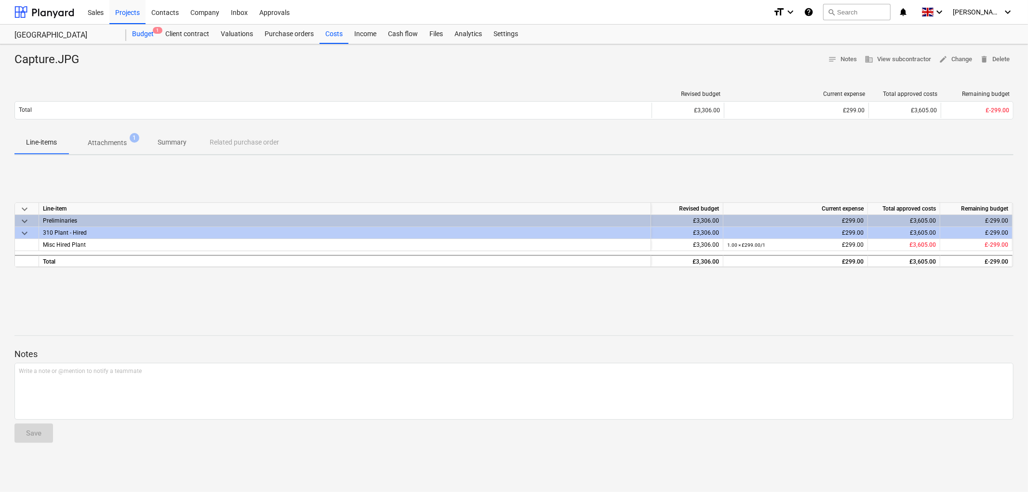
click at [144, 30] on div "Budget 1" at bounding box center [142, 34] width 33 height 19
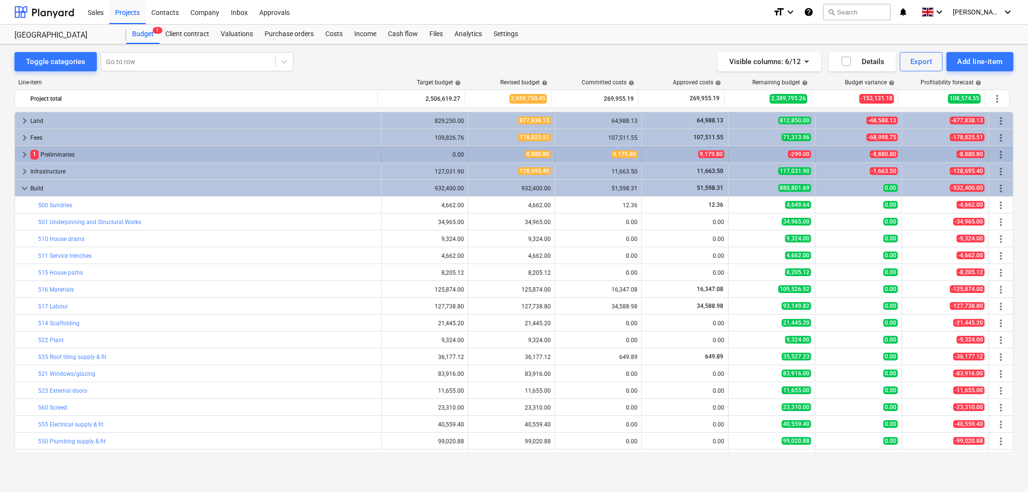
click at [21, 156] on span "keyboard_arrow_right" at bounding box center [25, 155] width 12 height 12
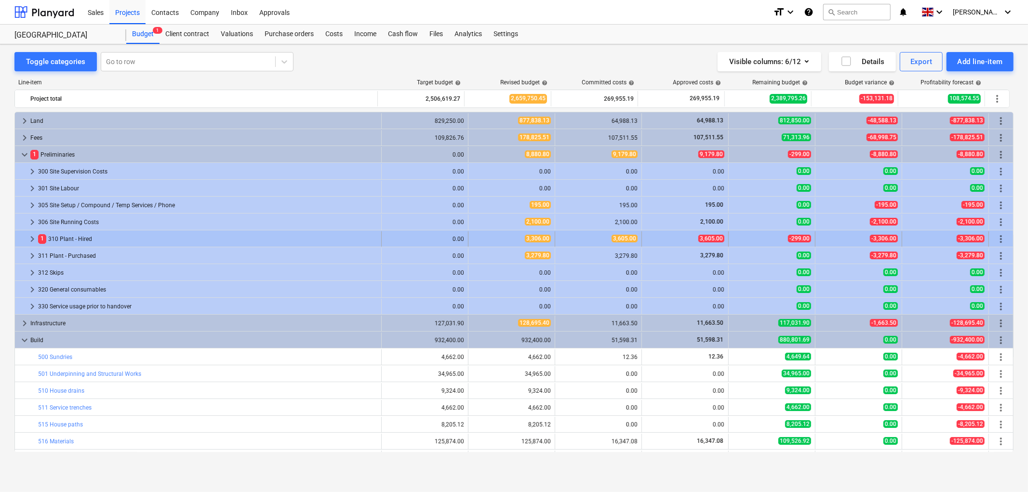
click at [30, 241] on span "keyboard_arrow_right" at bounding box center [33, 239] width 12 height 12
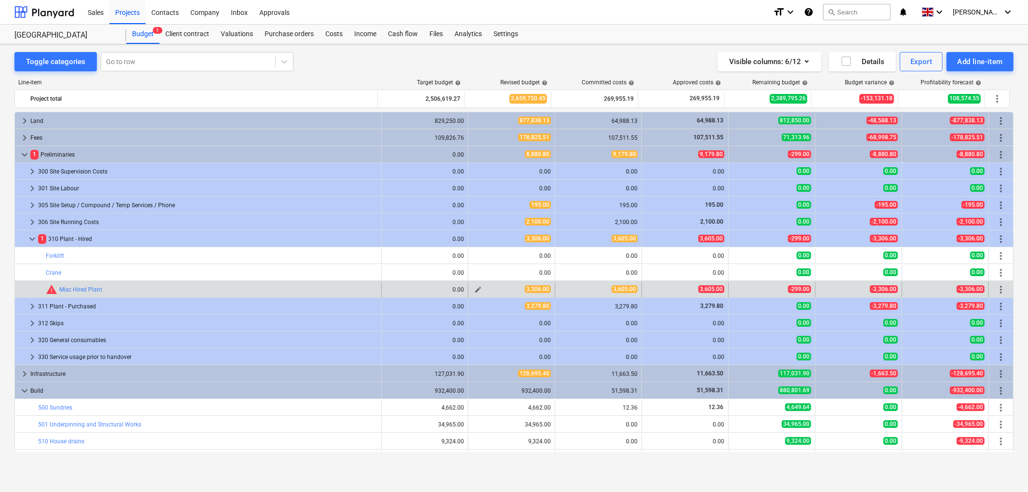
click at [478, 290] on span "edit" at bounding box center [478, 290] width 8 height 8
type textarea "x"
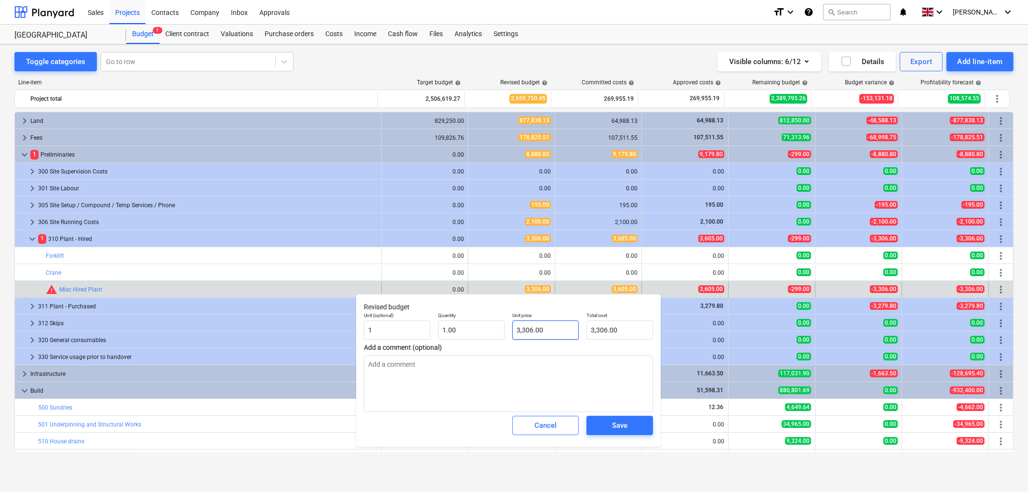
type input "3306"
click at [542, 329] on input "3306" at bounding box center [545, 329] width 67 height 19
type textarea "x"
type input "3"
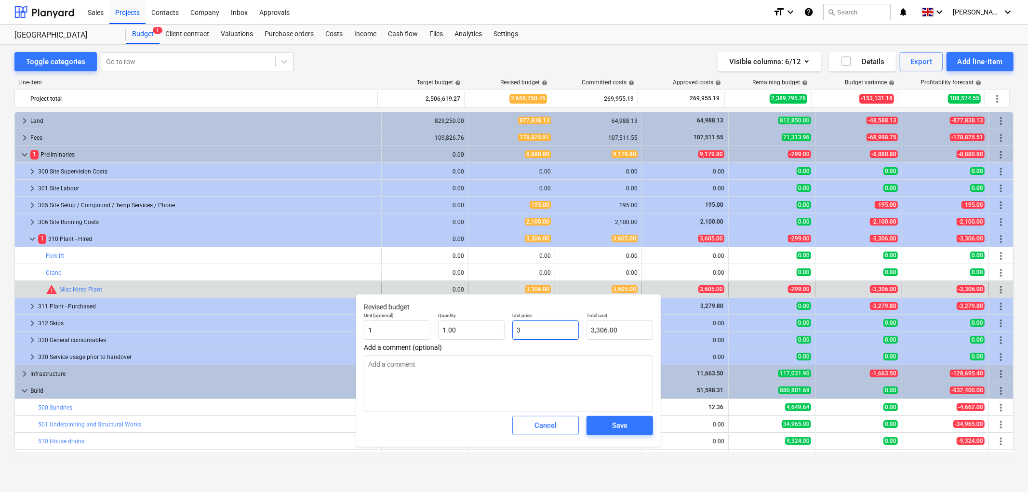
type input "3.00"
type textarea "x"
type input "36"
type input "36.00"
type textarea "x"
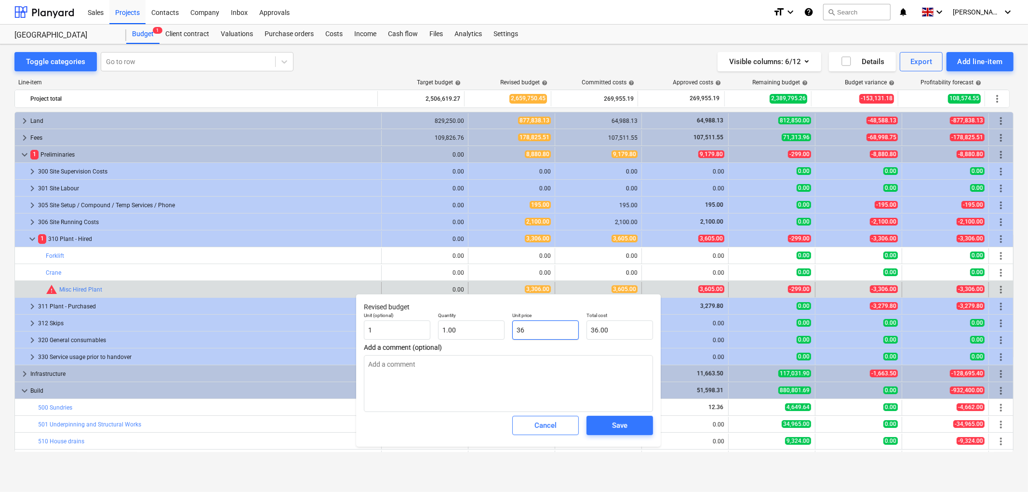
type input "365"
type input "365.00"
type textarea "x"
type input "36"
type input "36.00"
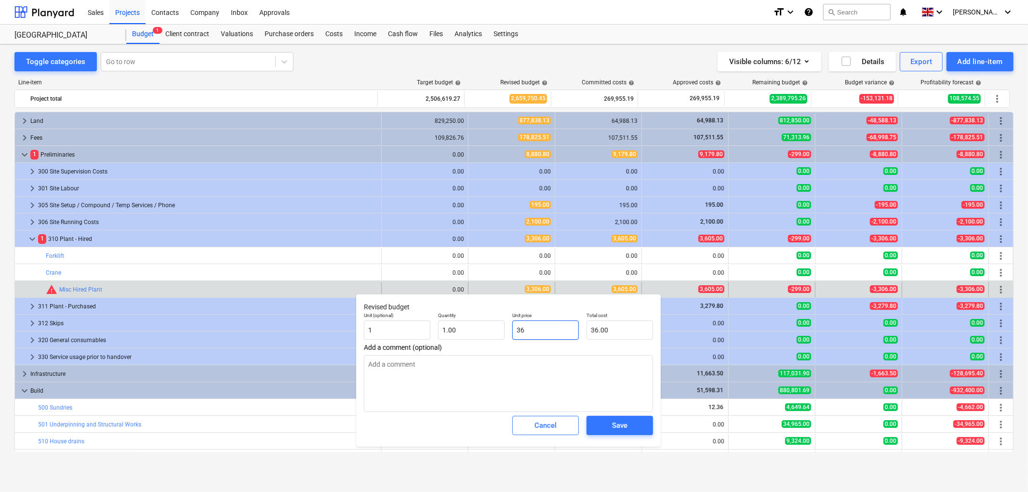
type textarea "x"
type input "360"
type input "360.00"
type textarea "x"
type input "3605"
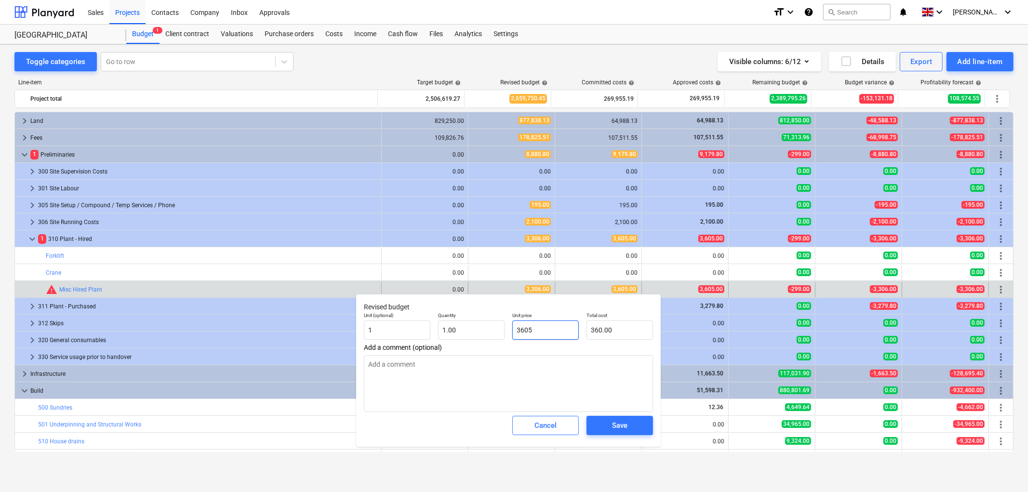
type input "3,605.00"
type input "3605"
type textarea "x"
type input "3,605.00"
click at [625, 437] on div "Save" at bounding box center [620, 425] width 74 height 27
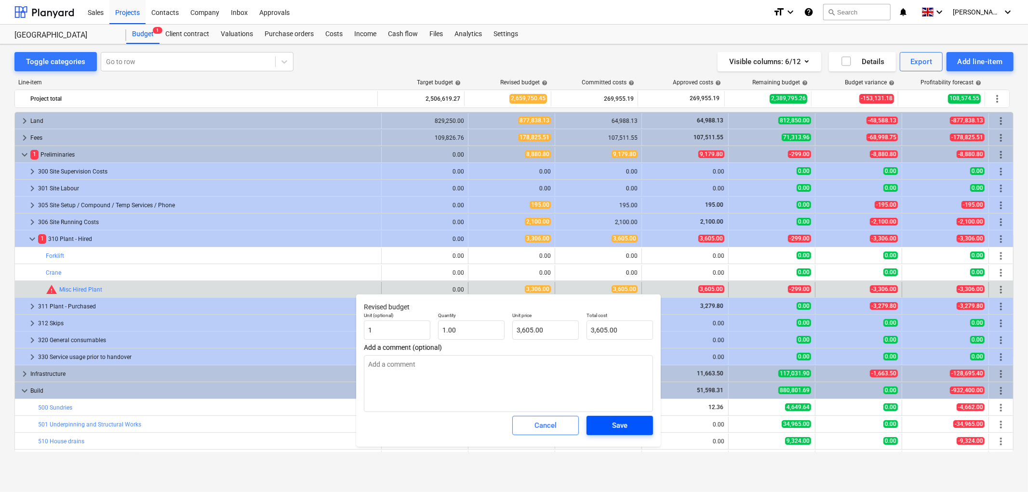
click at [623, 430] on div "Save" at bounding box center [619, 425] width 15 height 13
type textarea "x"
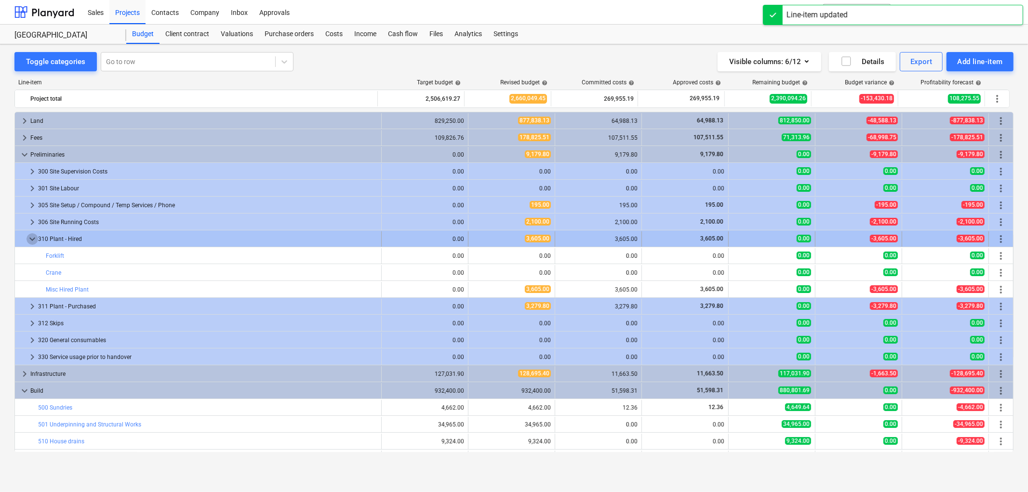
click at [27, 237] on span "keyboard_arrow_down" at bounding box center [33, 239] width 12 height 12
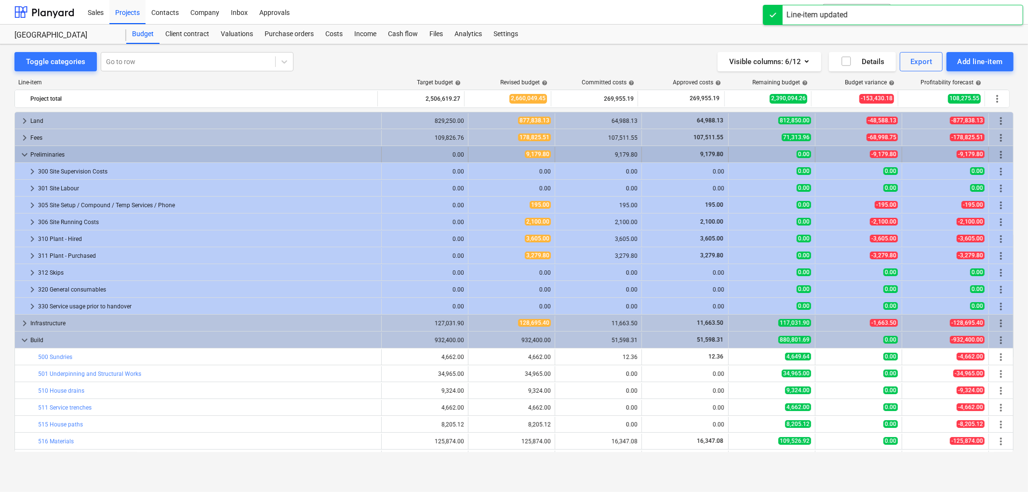
click at [25, 155] on span "keyboard_arrow_down" at bounding box center [25, 155] width 12 height 12
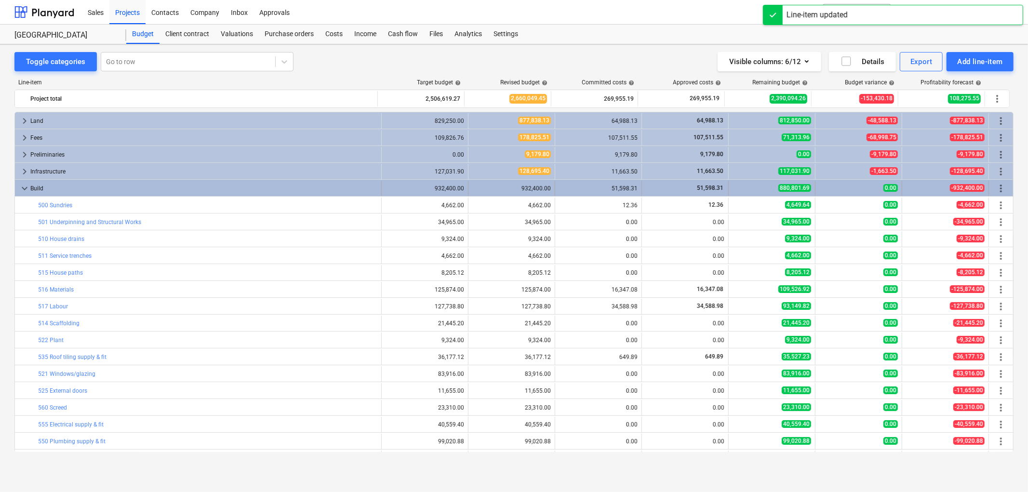
click at [23, 186] on span "keyboard_arrow_down" at bounding box center [25, 189] width 12 height 12
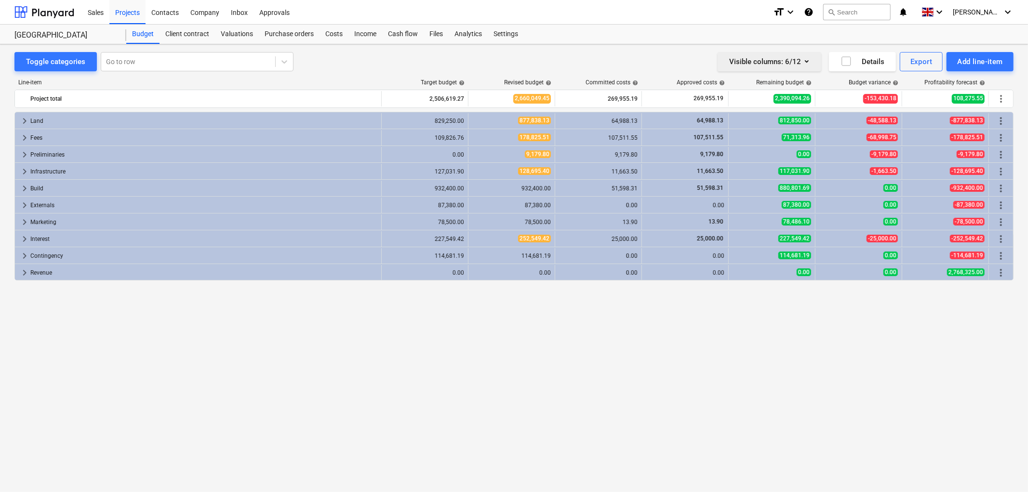
click at [809, 60] on icon "button" at bounding box center [807, 61] width 12 height 12
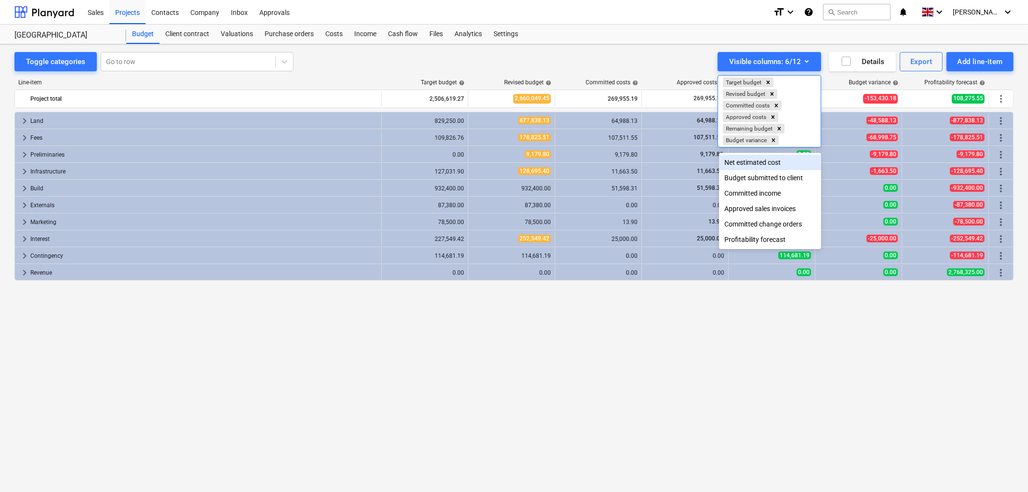
click at [662, 36] on div at bounding box center [514, 246] width 1028 height 492
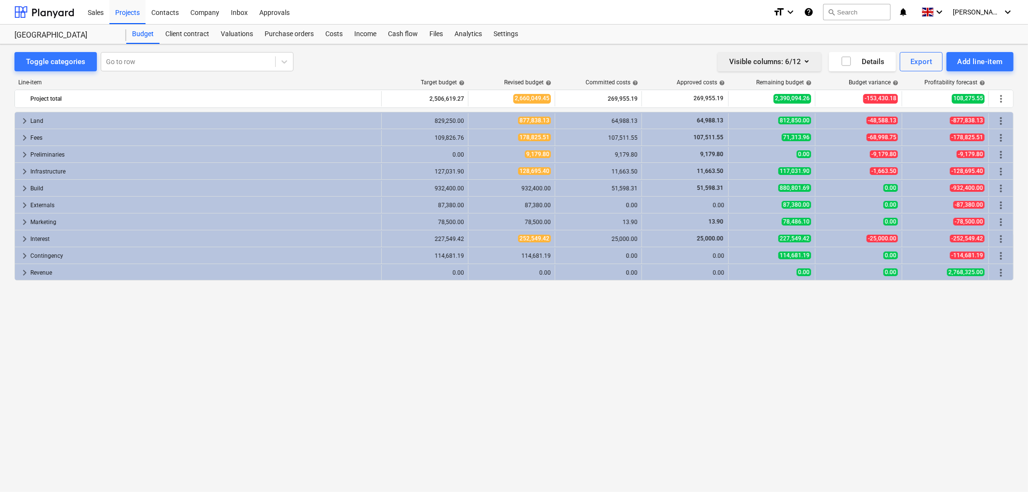
click at [794, 65] on div "Visible columns : 6/12" at bounding box center [769, 61] width 80 height 13
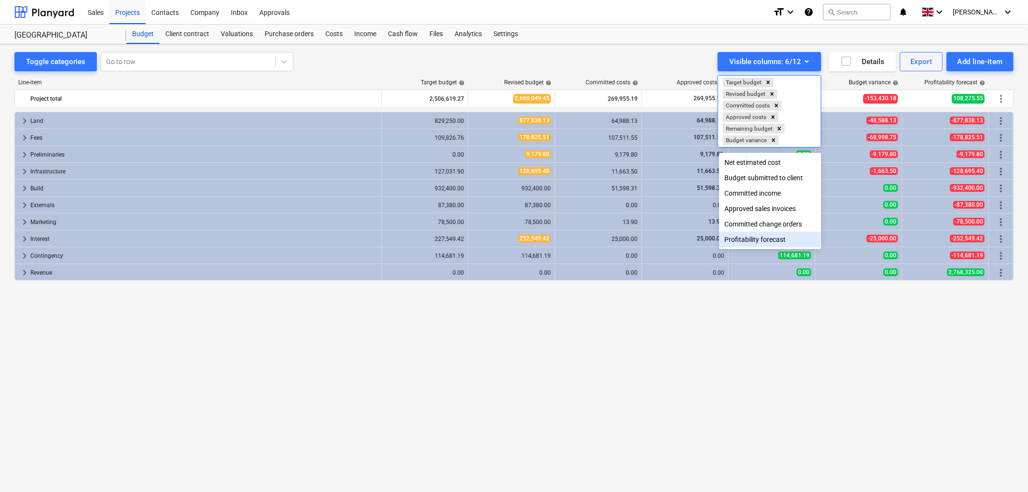
click at [777, 240] on div "Profitability forecast" at bounding box center [770, 239] width 102 height 15
click at [756, 241] on div "Profitability forecast" at bounding box center [770, 239] width 102 height 15
click at [767, 224] on div "Committed change orders" at bounding box center [770, 223] width 102 height 15
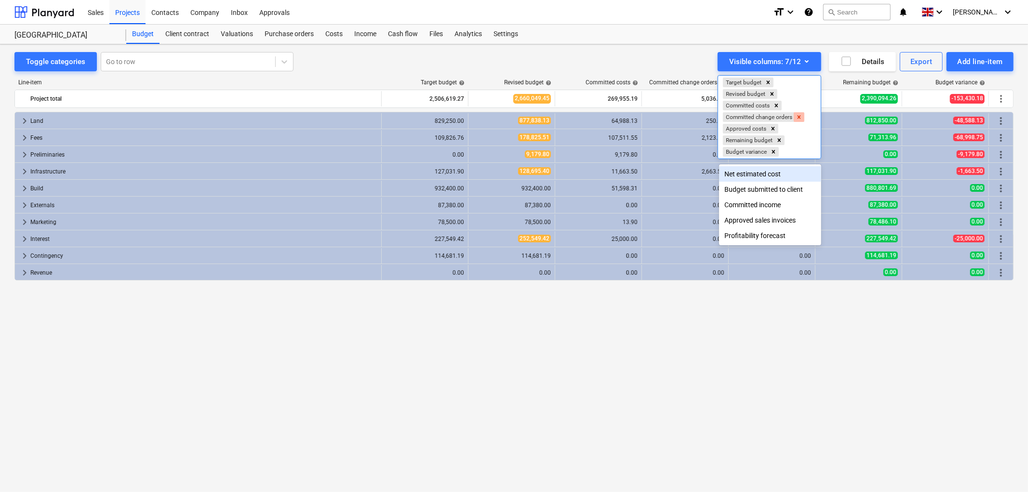
click at [798, 117] on icon "Remove Committed change orders" at bounding box center [799, 117] width 7 height 7
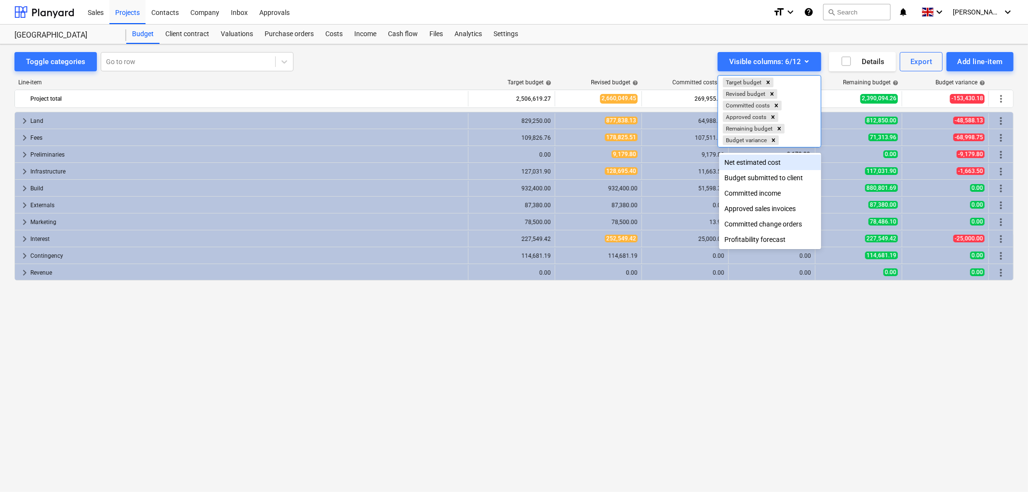
click at [651, 41] on div at bounding box center [514, 246] width 1028 height 492
